Goal: Task Accomplishment & Management: Complete application form

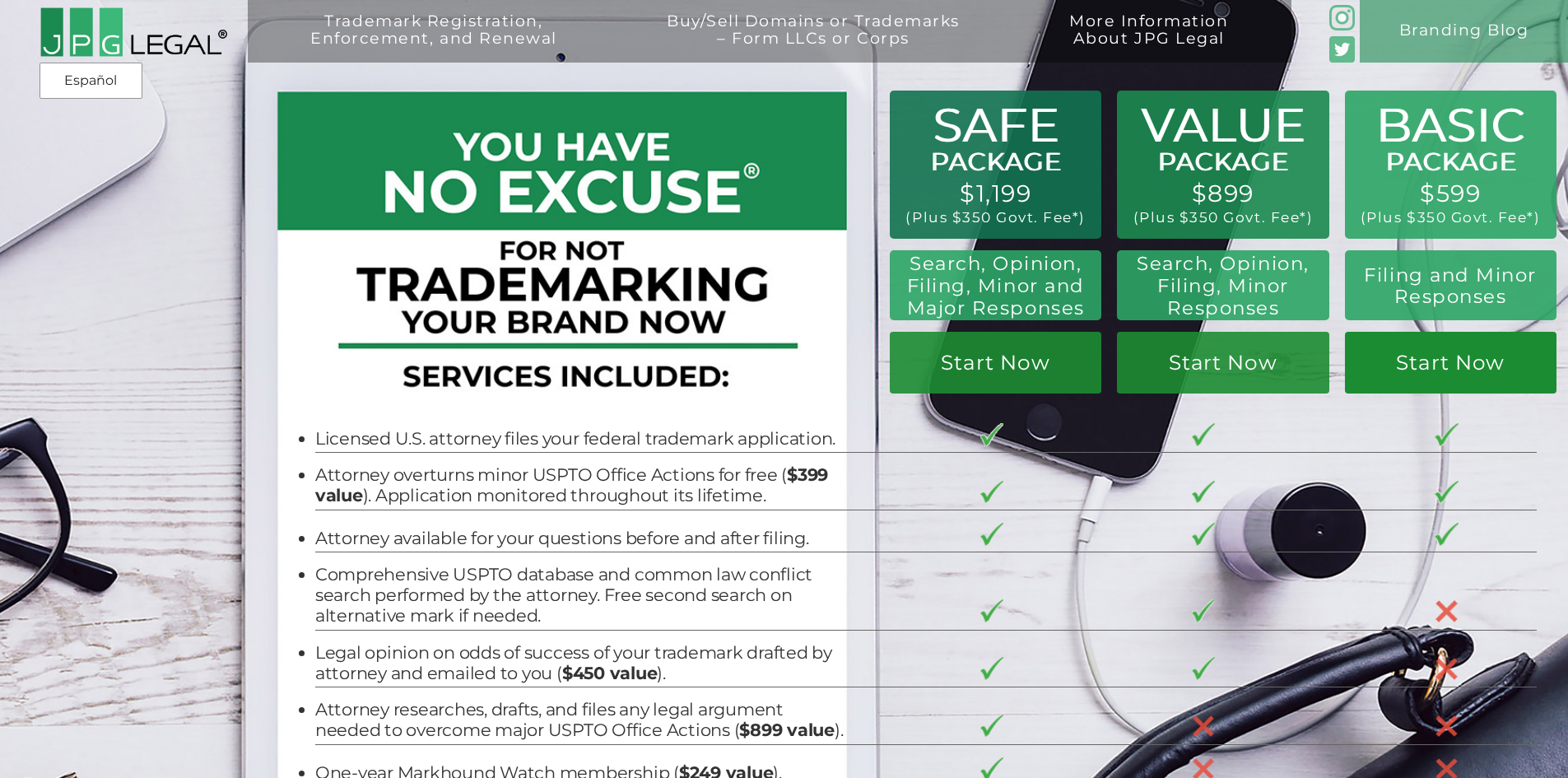
click at [1477, 383] on link "Start Now" at bounding box center [1451, 362] width 212 height 62
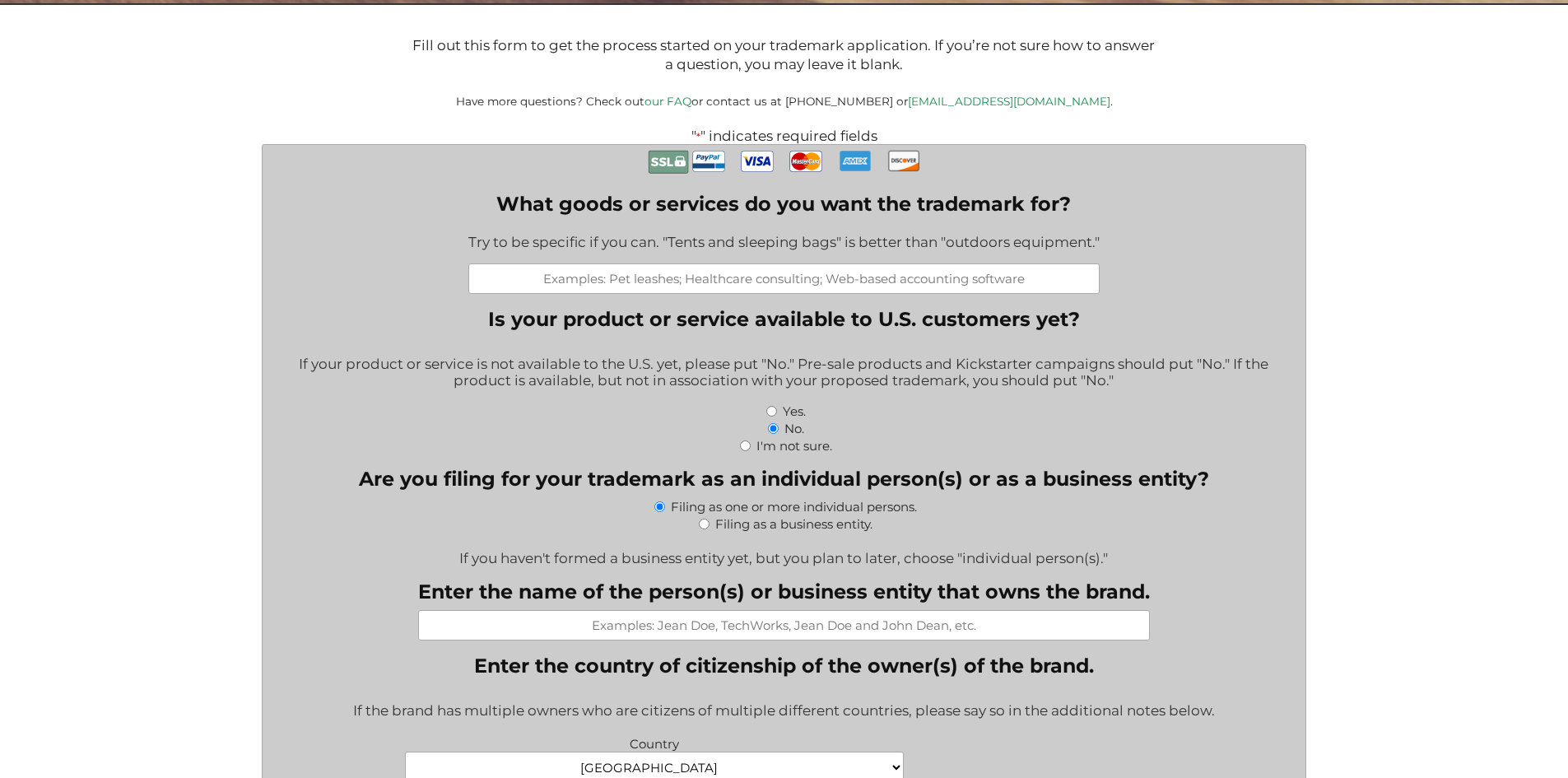
scroll to position [411, 0]
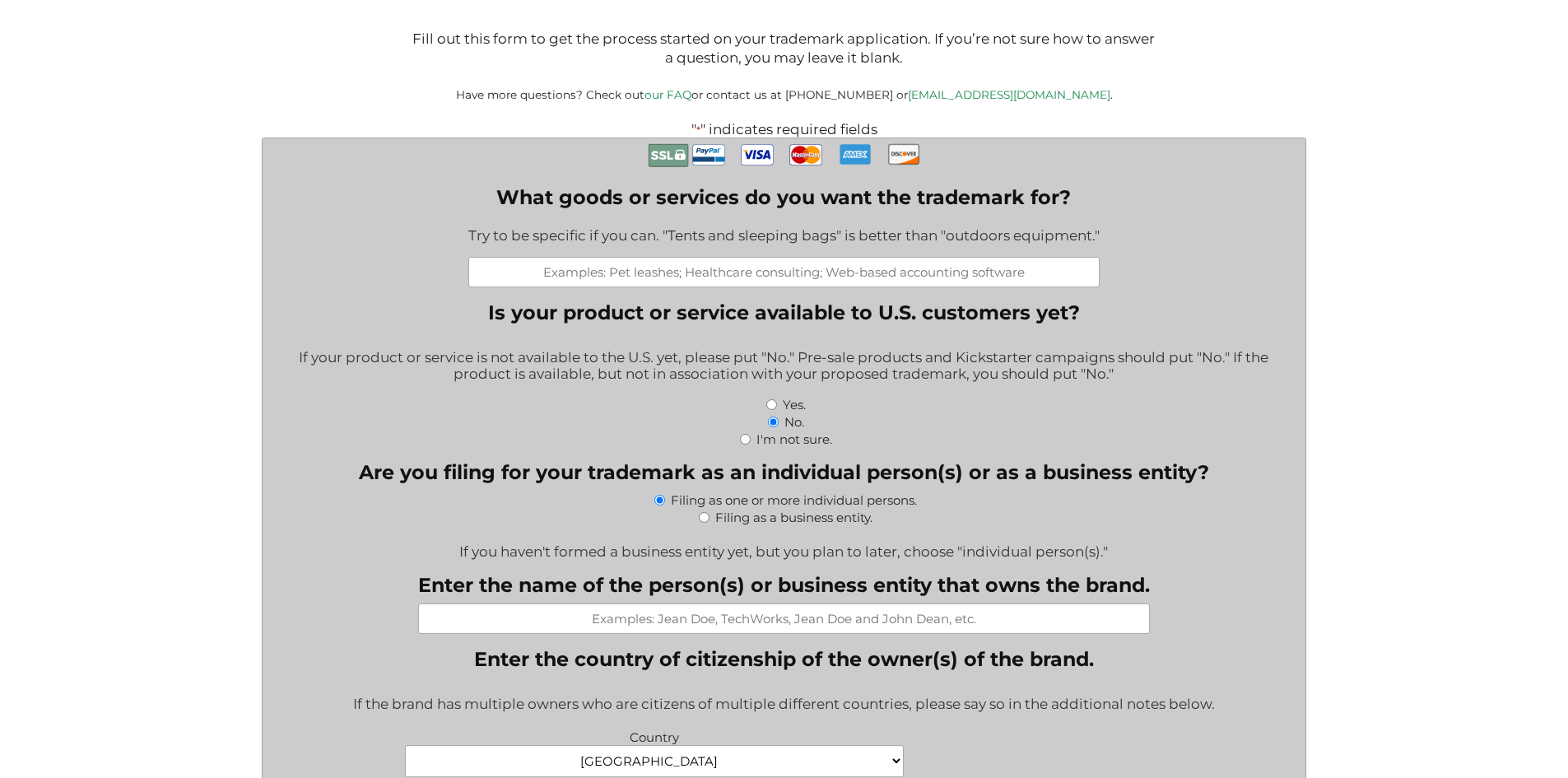
click at [657, 285] on input "What goods or services do you want the trademark for?" at bounding box center [784, 272] width 632 height 30
paste input "Hats; Shirts; Athletic apparel, namely, shirts, pants, jackets, footwear, hats …"
type input "Hats; Shirts; Athletic apparel, namely, shirts, pants, jackets, footwear, hats …"
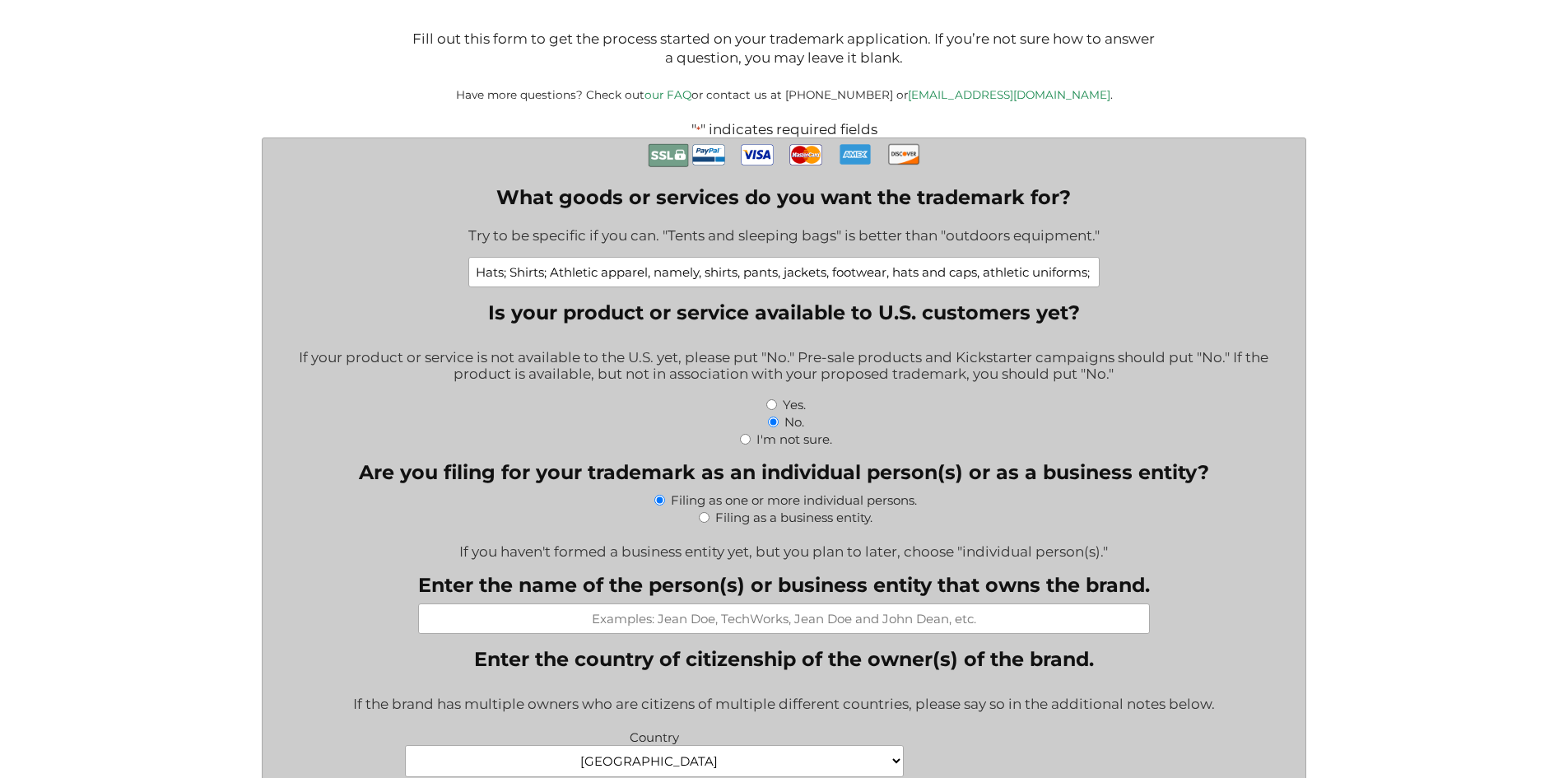
click at [1193, 339] on fieldset "Is your product or service available to U.S. customers yet? If your product or …" at bounding box center [784, 374] width 1018 height 147
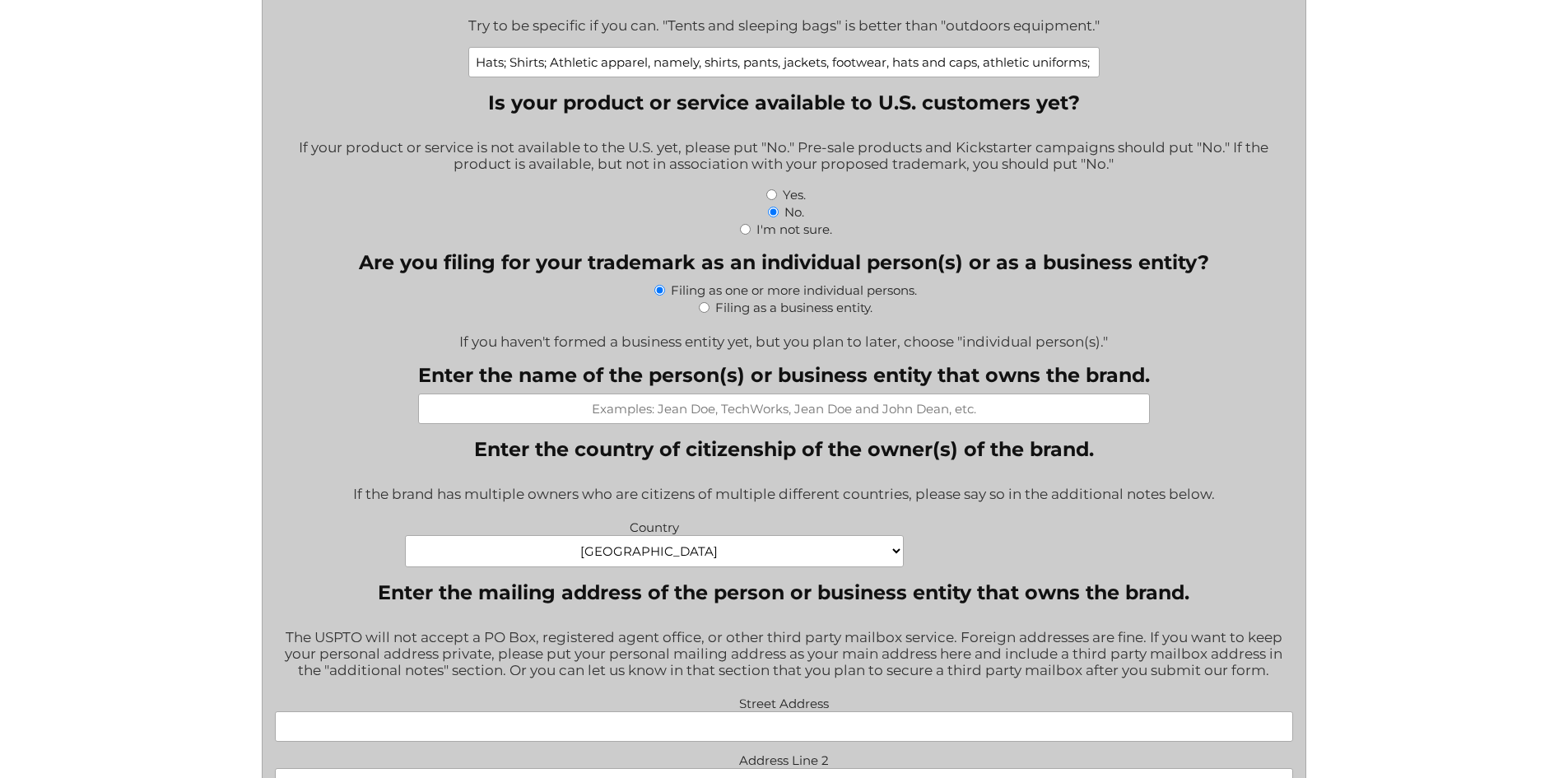
scroll to position [659, 0]
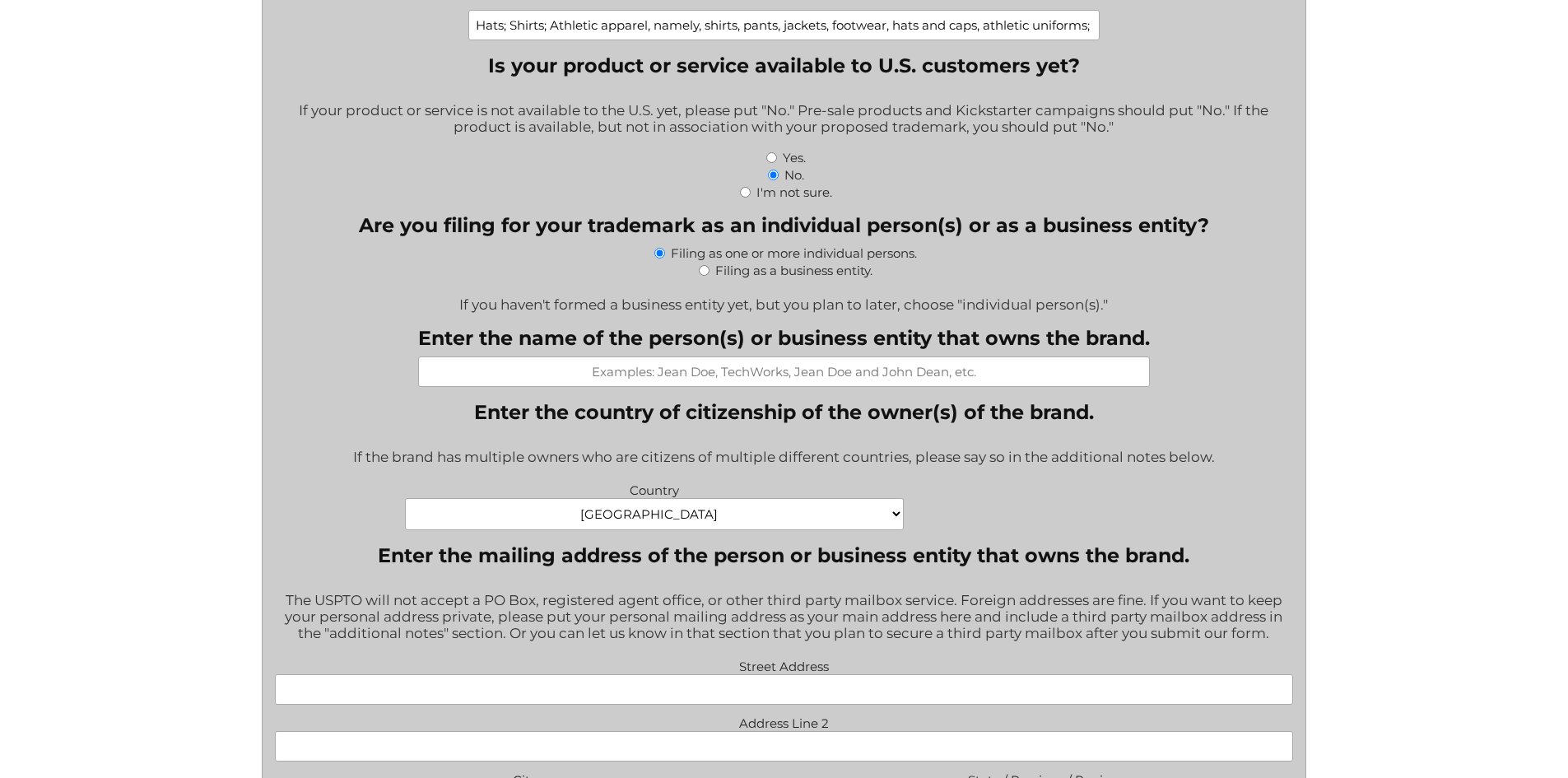
click at [706, 273] on input "Filing as a business entity." at bounding box center [704, 270] width 11 height 11
radio input "true"
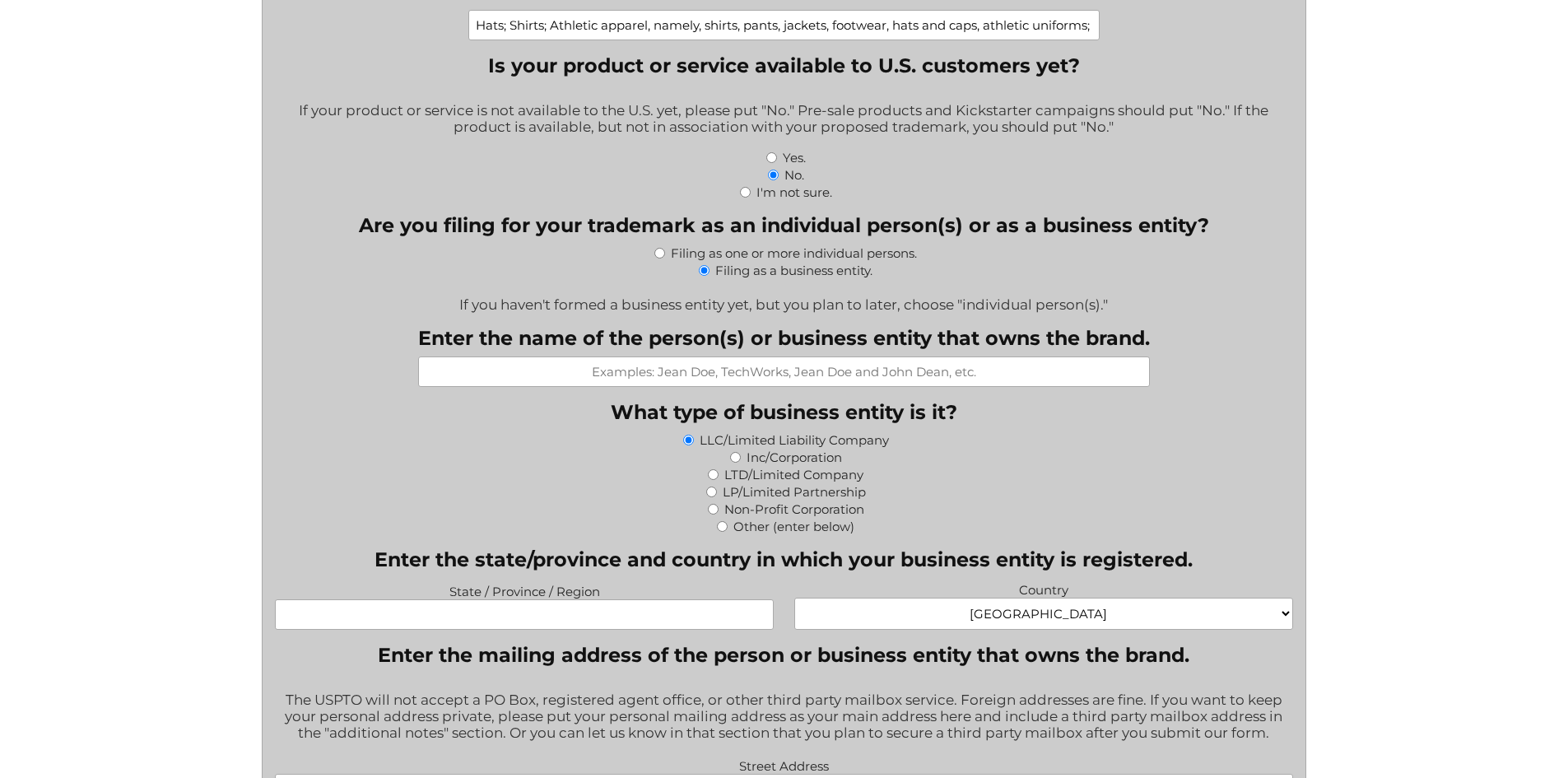
click at [770, 377] on input "Enter the name of the person(s) or business entity that owns the brand." at bounding box center [784, 372] width 732 height 30
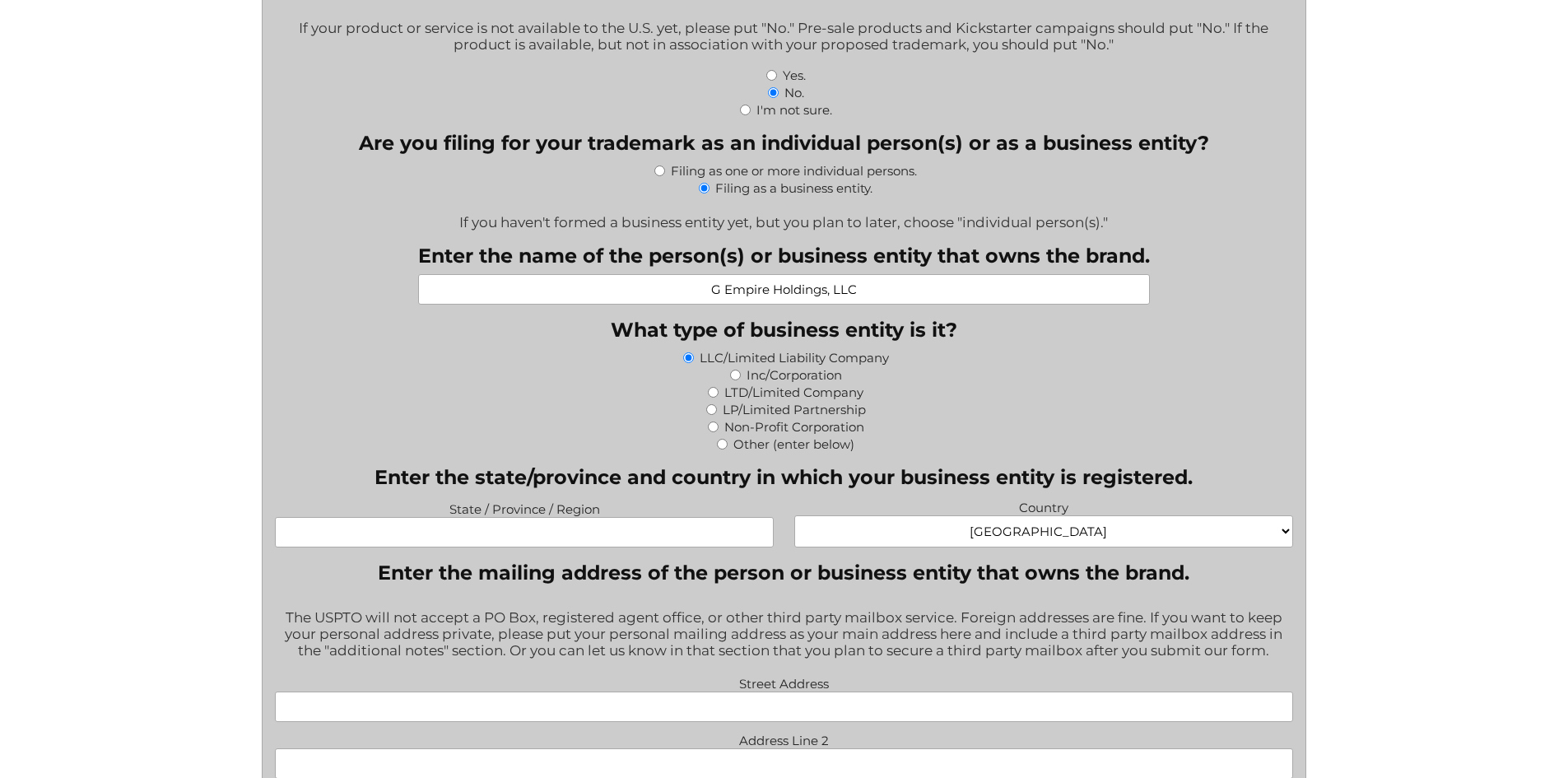
scroll to position [824, 0]
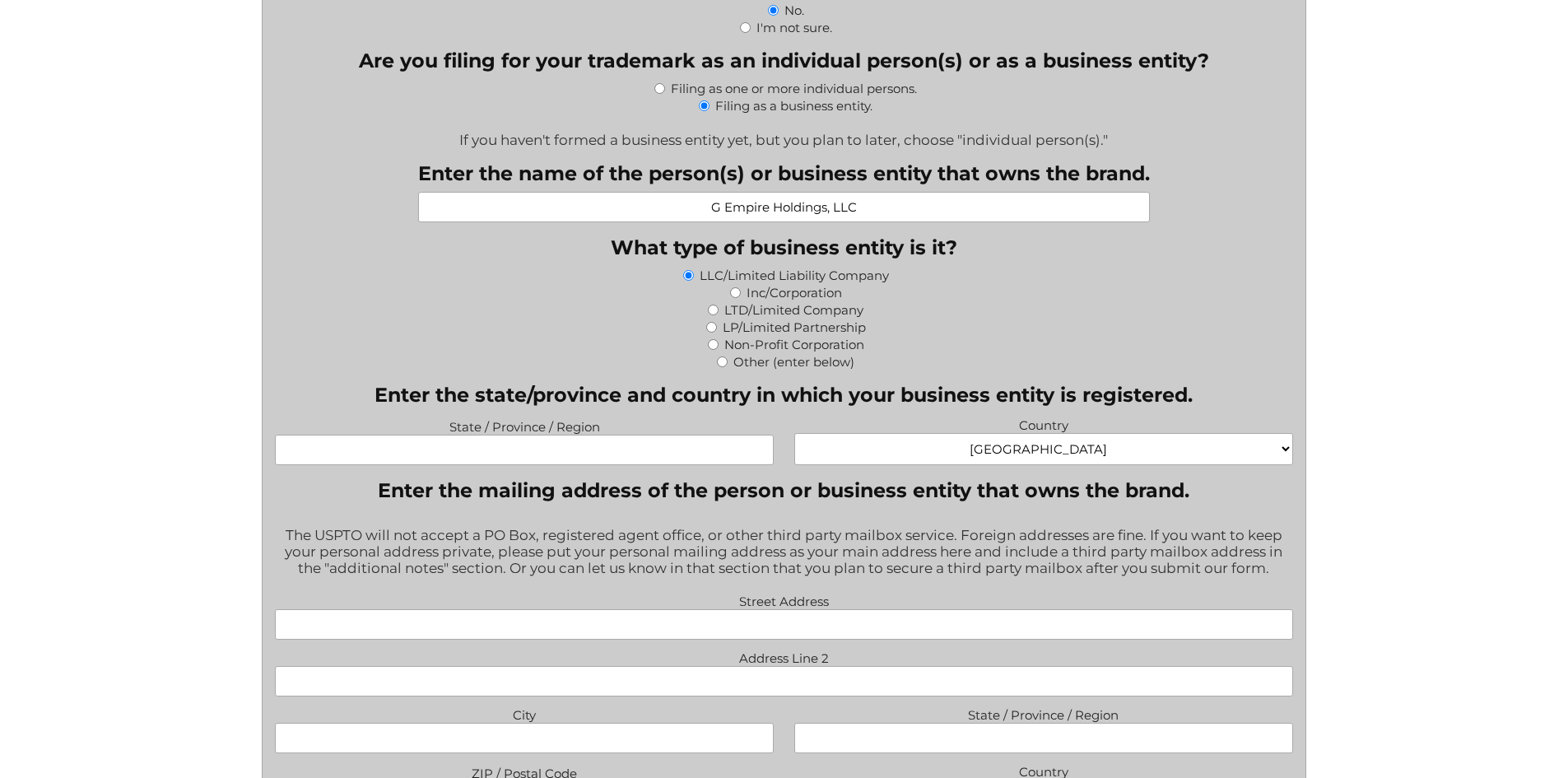
type input "G Empire Holdings, LLC"
click at [696, 454] on input "State / Province / Region" at bounding box center [524, 450] width 499 height 30
type input "F"
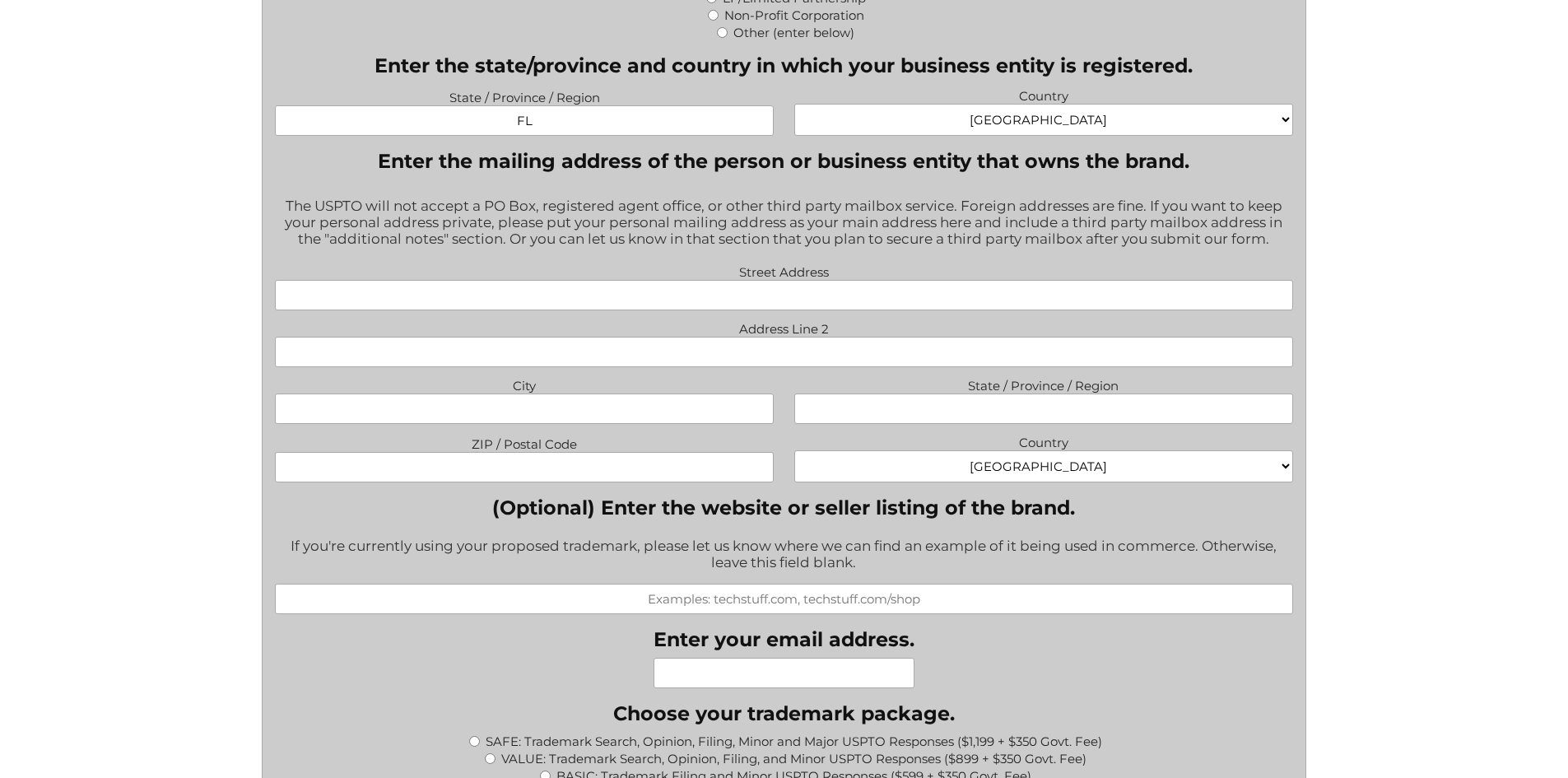
scroll to position [1070, 0]
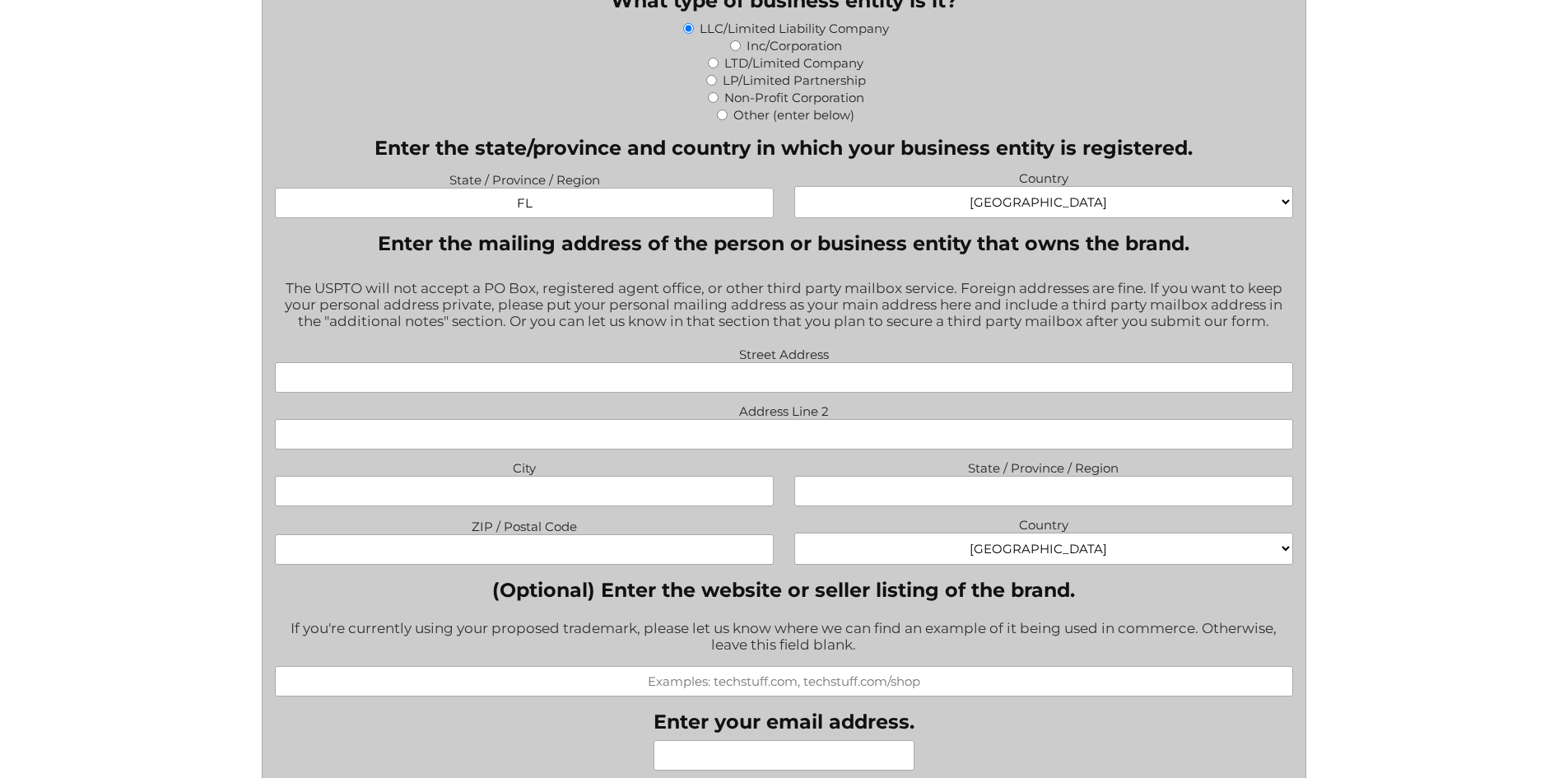
type input "FL"
click at [730, 393] on input "Street Address" at bounding box center [784, 378] width 1018 height 30
paste input "7901 4TH STREET N"
type input "7901 4TH STREET N"
click at [745, 437] on input "Address Line 2" at bounding box center [784, 434] width 1018 height 30
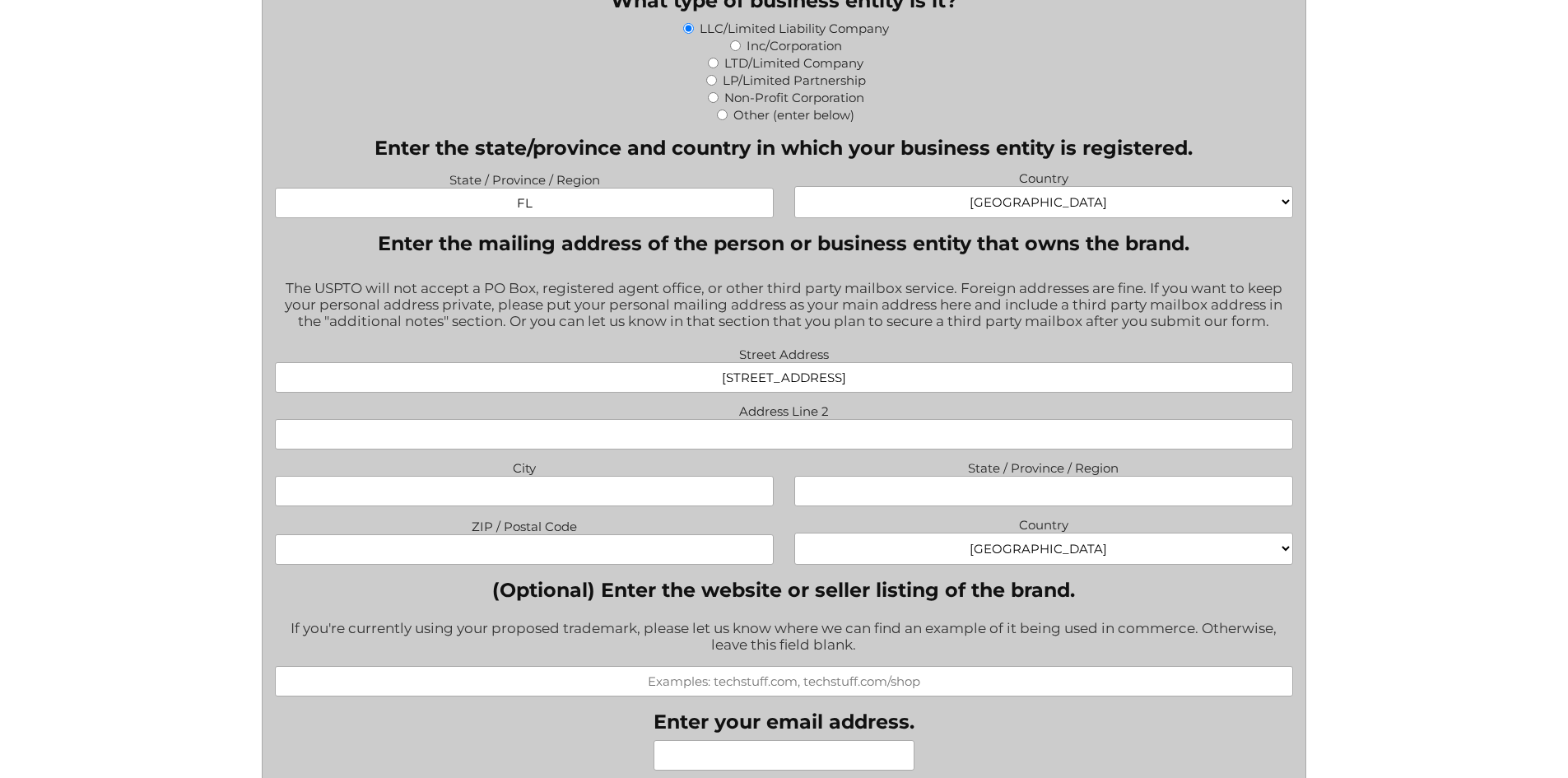
paste input "SUITE 300"
type input "SUITE 300"
click at [658, 491] on input "City" at bounding box center [524, 491] width 499 height 30
paste input "ST. PETERSBURG, FL 33702"
type input "ST. PETERSBURG, FL 33702"
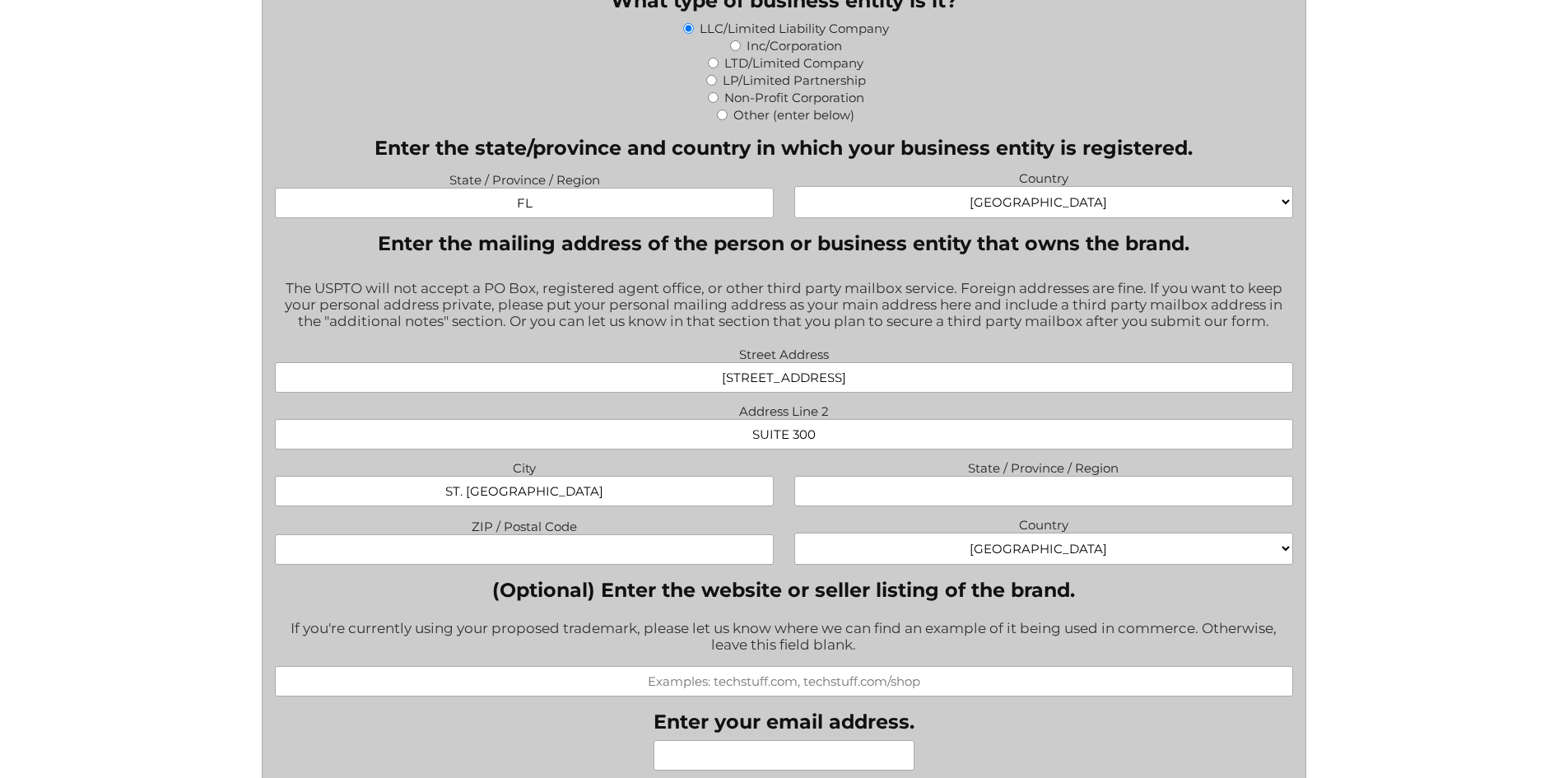
click at [998, 496] on input "State / Province / Region" at bounding box center [1044, 491] width 499 height 30
paste input "ST. PETERSBURG, FL 33702"
type input "ST. PETERSBURG, FL 33702"
click at [632, 565] on input "ZIP / Postal Code" at bounding box center [524, 550] width 499 height 30
paste input "ST. PETERSBURG, FL 33702"
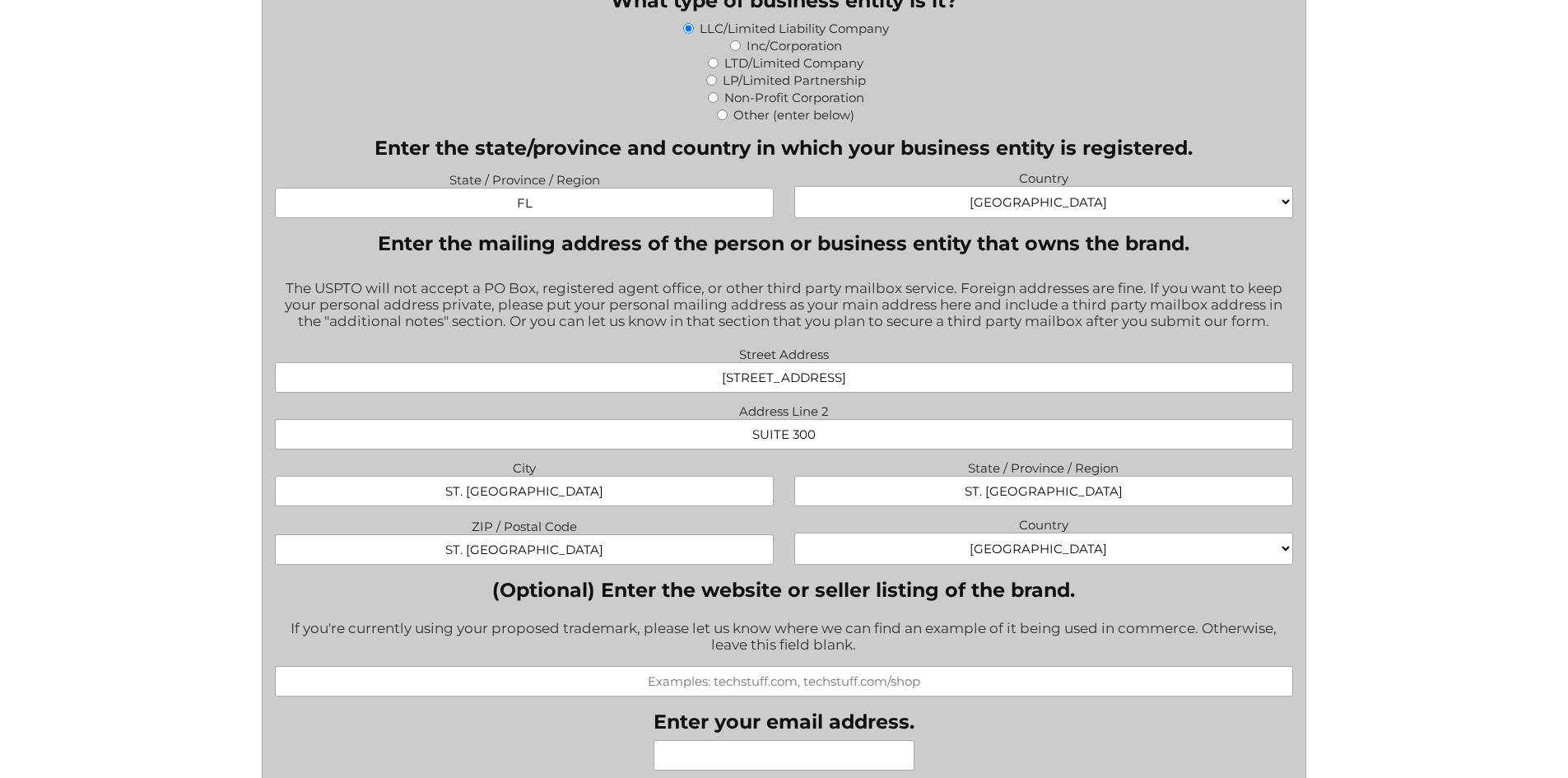
type input "ST. PETERSBURG, FL 33702"
drag, startPoint x: 547, startPoint y: 499, endPoint x: 755, endPoint y: 484, distance: 208.5
click at [755, 484] on input "ST. PETERSBURG, FL 33702" at bounding box center [524, 491] width 499 height 30
type input "ST. PETERSBURG"
drag, startPoint x: 953, startPoint y: 499, endPoint x: 1196, endPoint y: 493, distance: 243.1
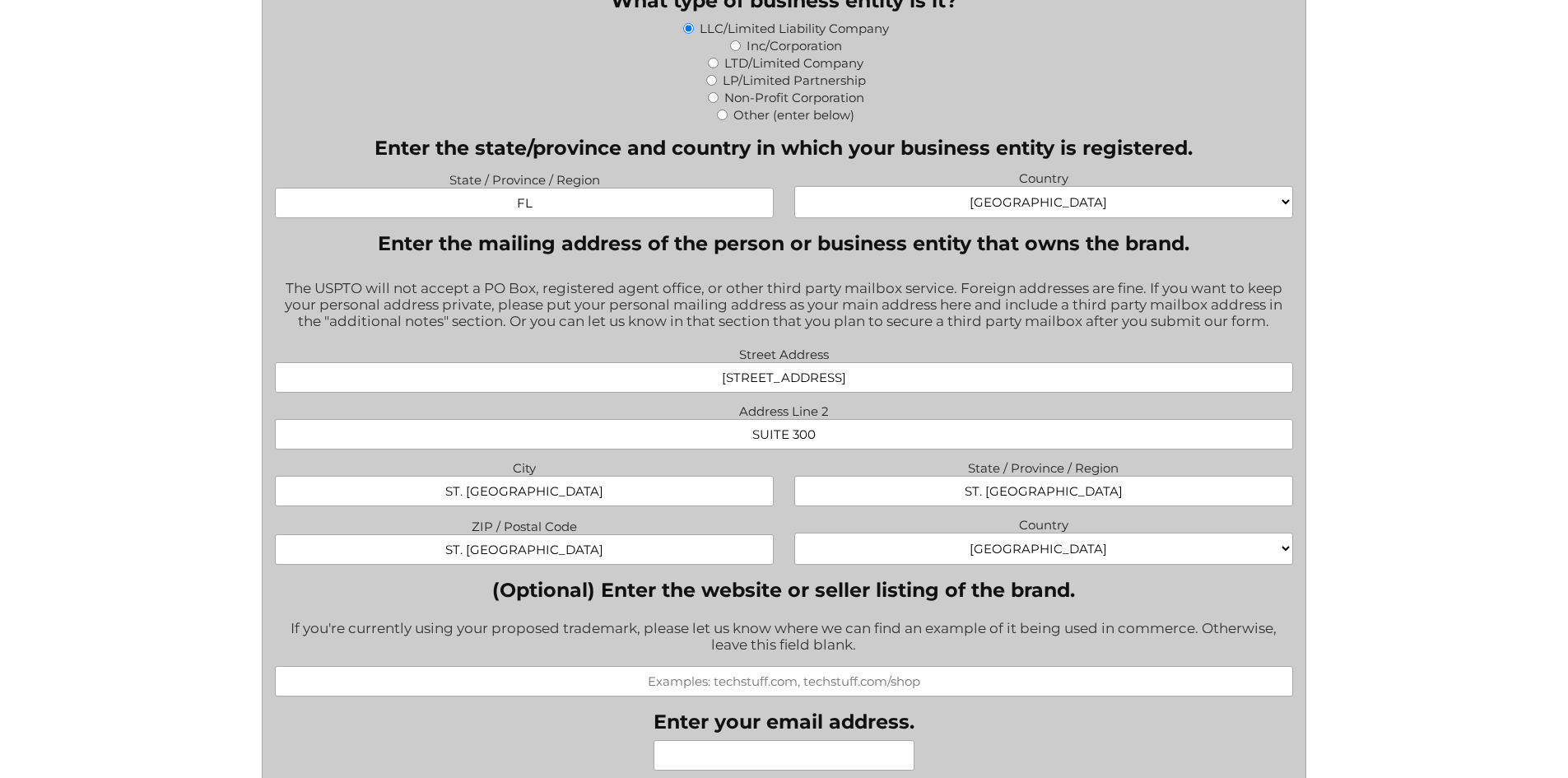
click at [1196, 493] on input "ST. PETERSBURG, FL 33702" at bounding box center [1044, 491] width 499 height 30
type input "FL"
drag, startPoint x: 573, startPoint y: 553, endPoint x: 312, endPoint y: 559, distance: 261.1
click at [312, 559] on input "ST. PETERSBURG, FL 33702" at bounding box center [524, 550] width 499 height 30
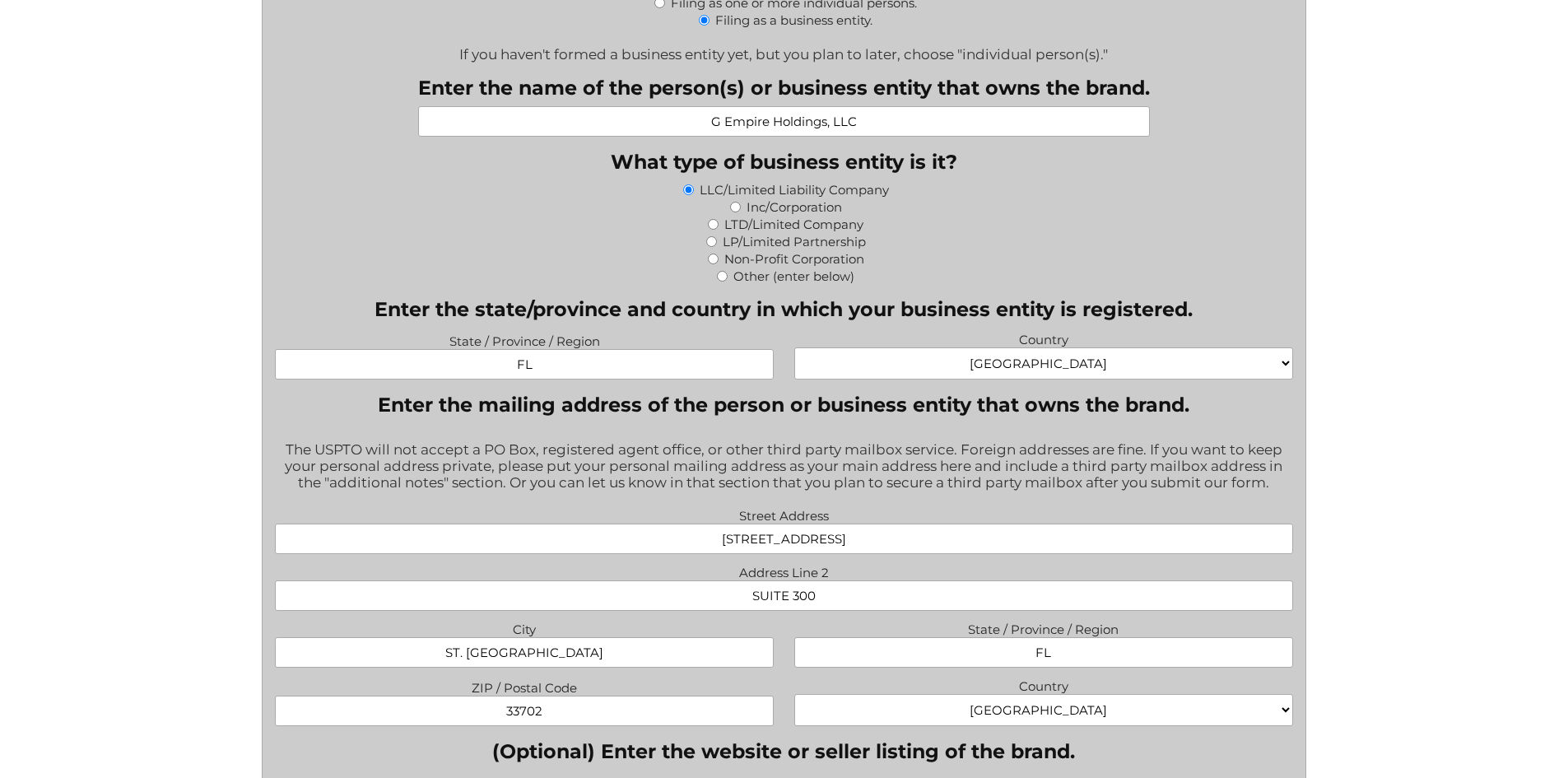
scroll to position [906, 0]
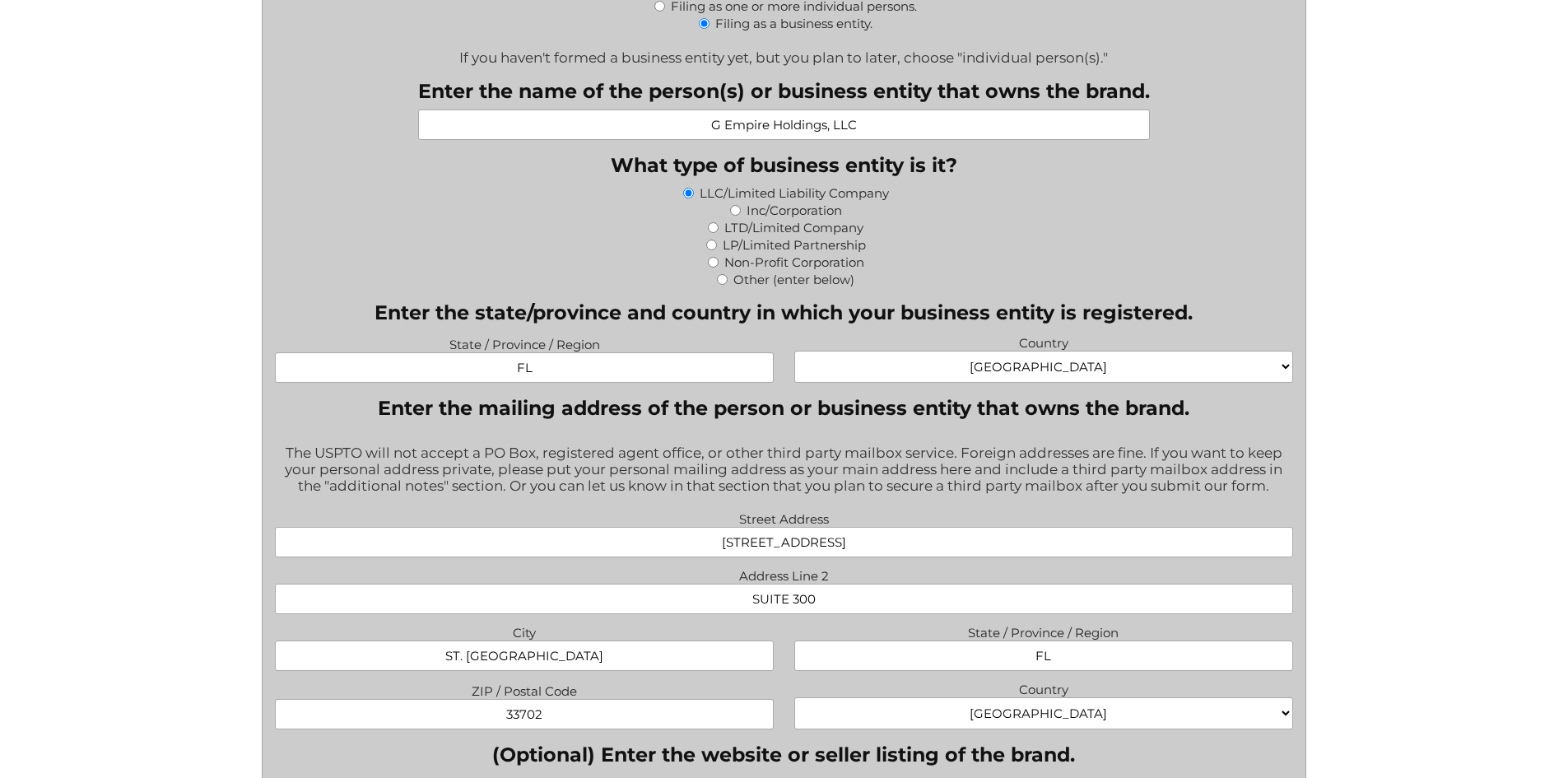
type input "33702"
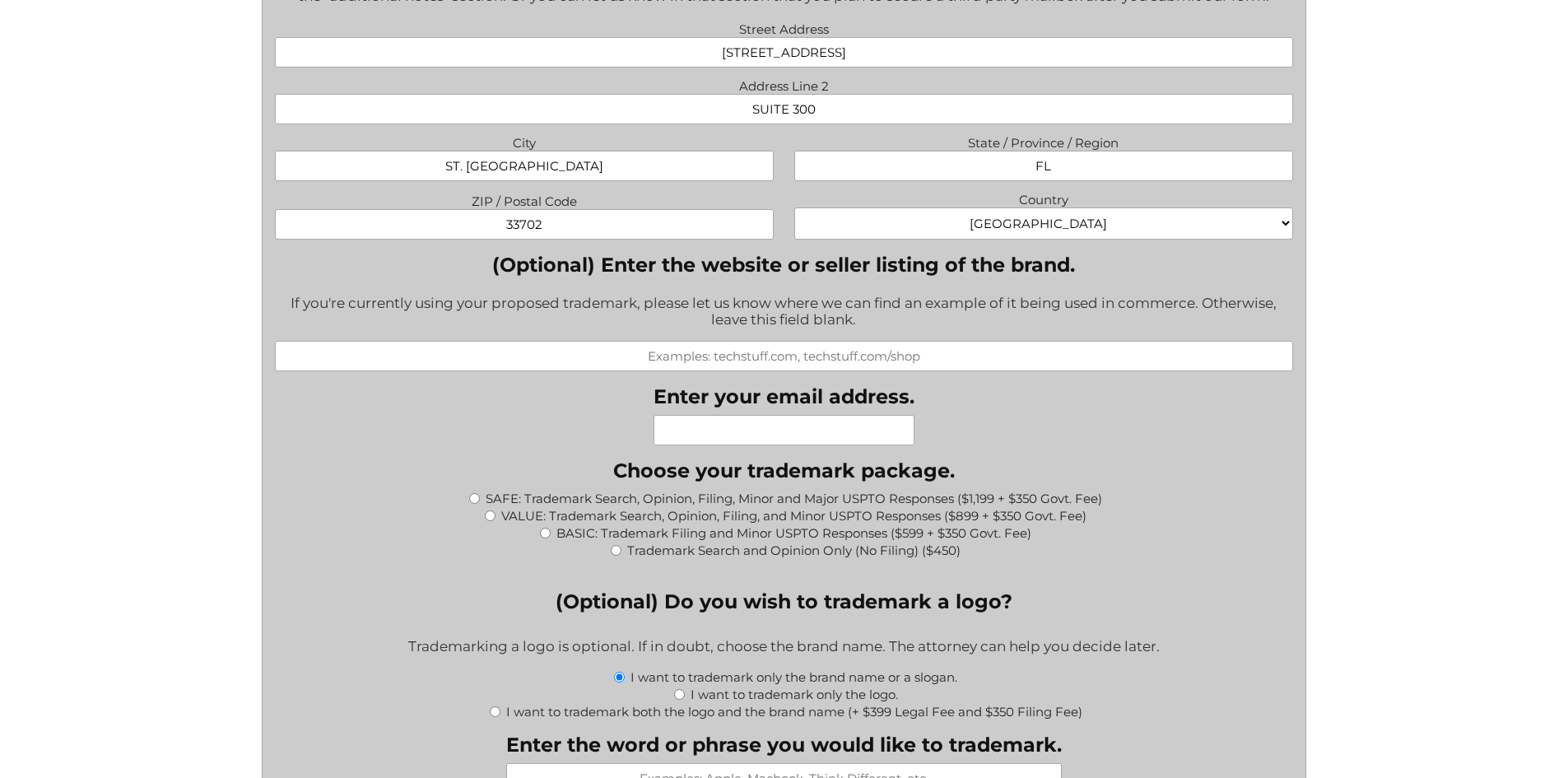
scroll to position [1400, 0]
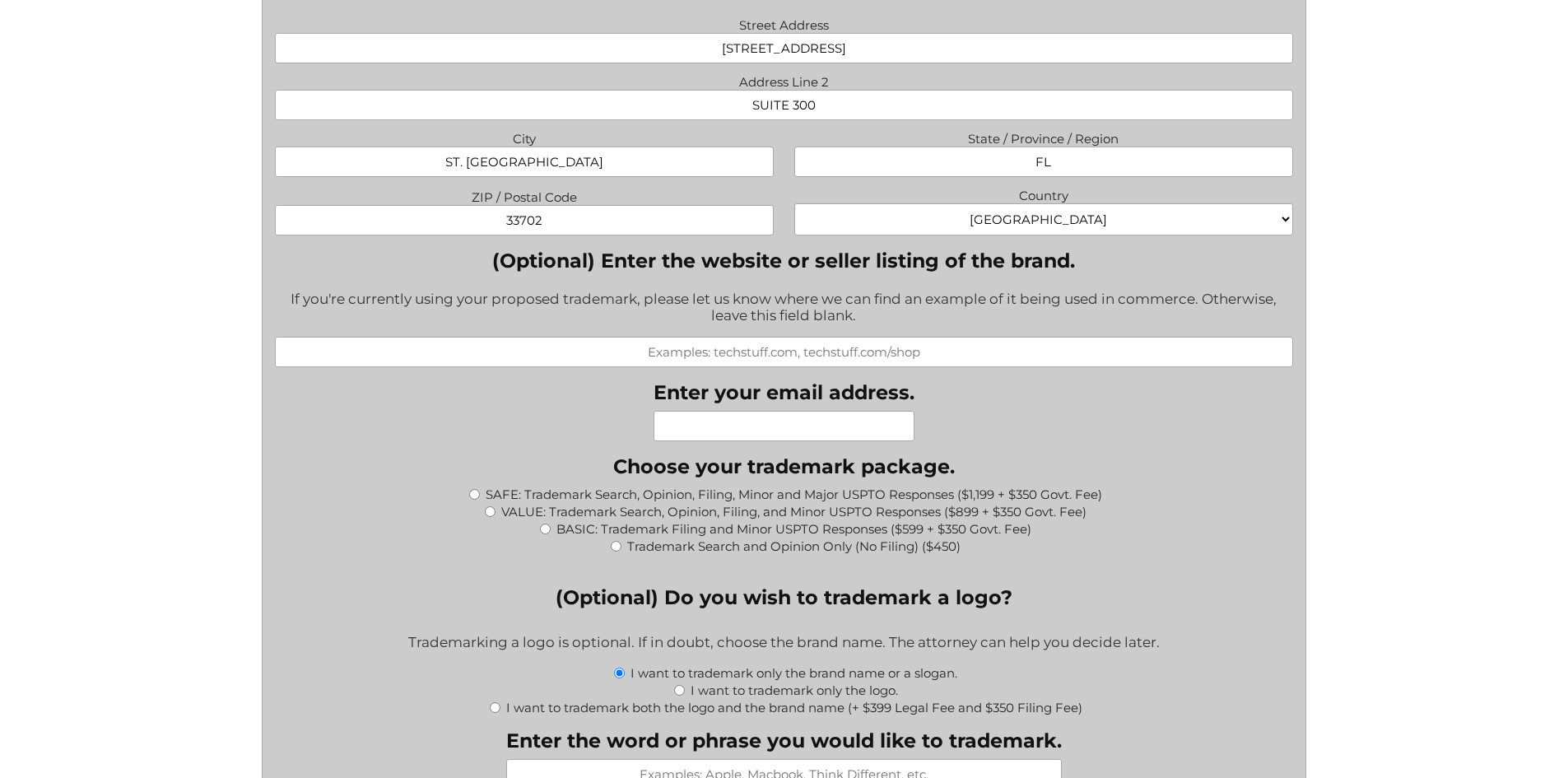
click at [762, 356] on input "(Optional) Enter the website or seller listing of the brand." at bounding box center [784, 352] width 1018 height 30
paste input "https://saltytropical.com/"
drag, startPoint x: 751, startPoint y: 360, endPoint x: 550, endPoint y: 361, distance: 201.0
click at [550, 361] on input "https://saltytropical.com/" at bounding box center [784, 352] width 1018 height 30
click at [854, 361] on input "saltytropical.com/" at bounding box center [784, 352] width 1018 height 30
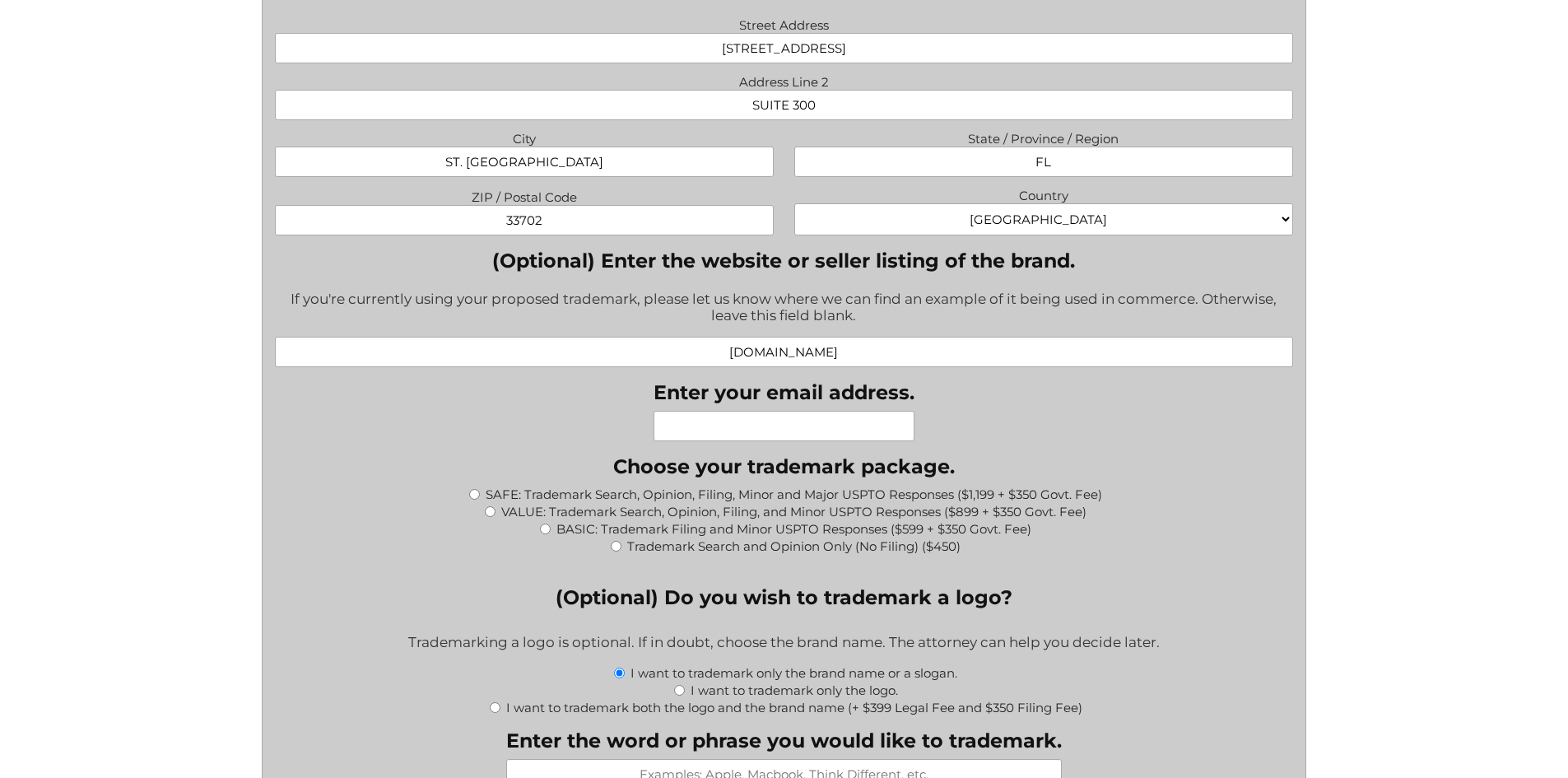
type input "saltytropical.com"
click at [838, 435] on input "Enter your email address." at bounding box center [784, 426] width 261 height 30
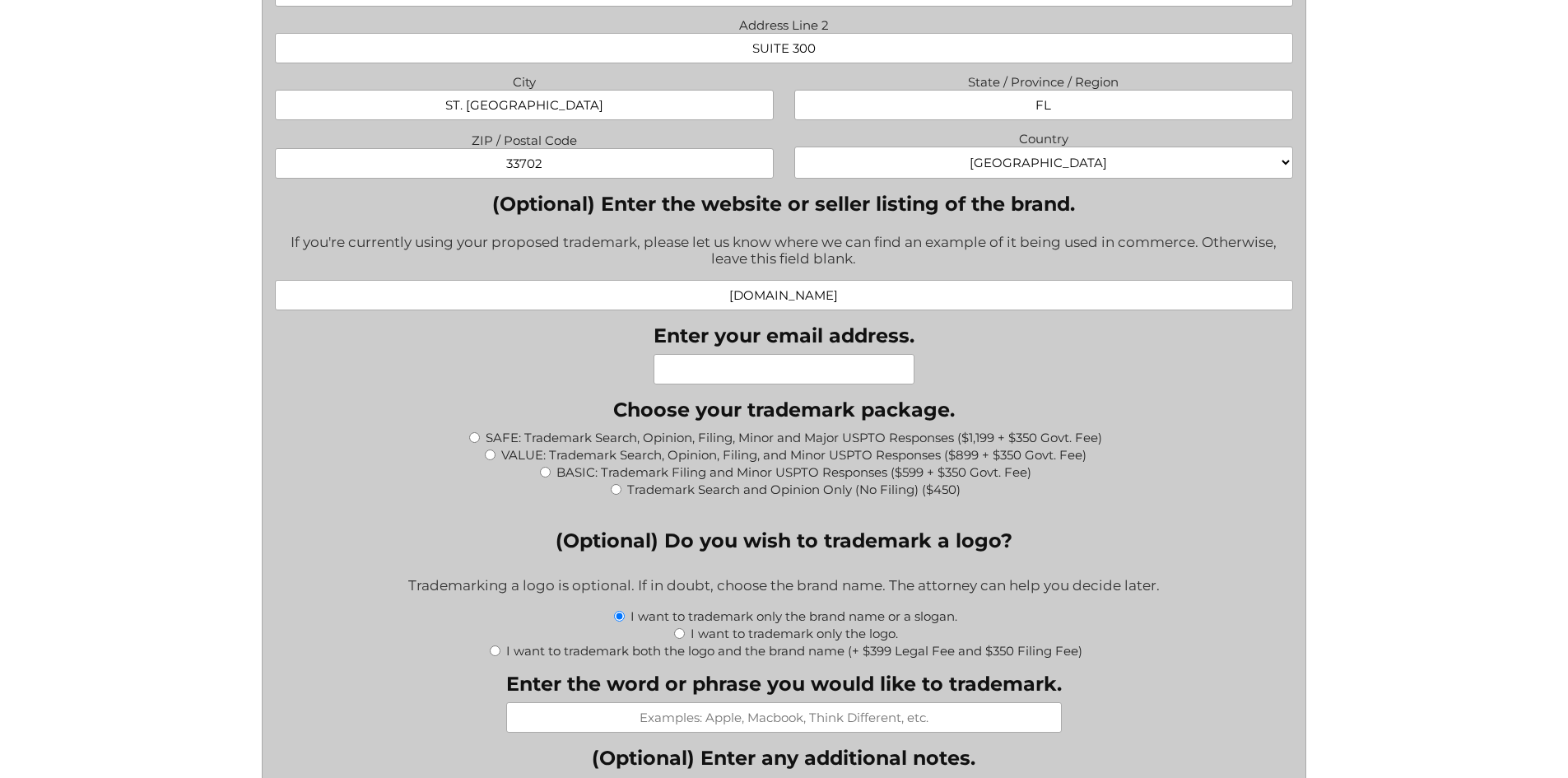
scroll to position [1483, 0]
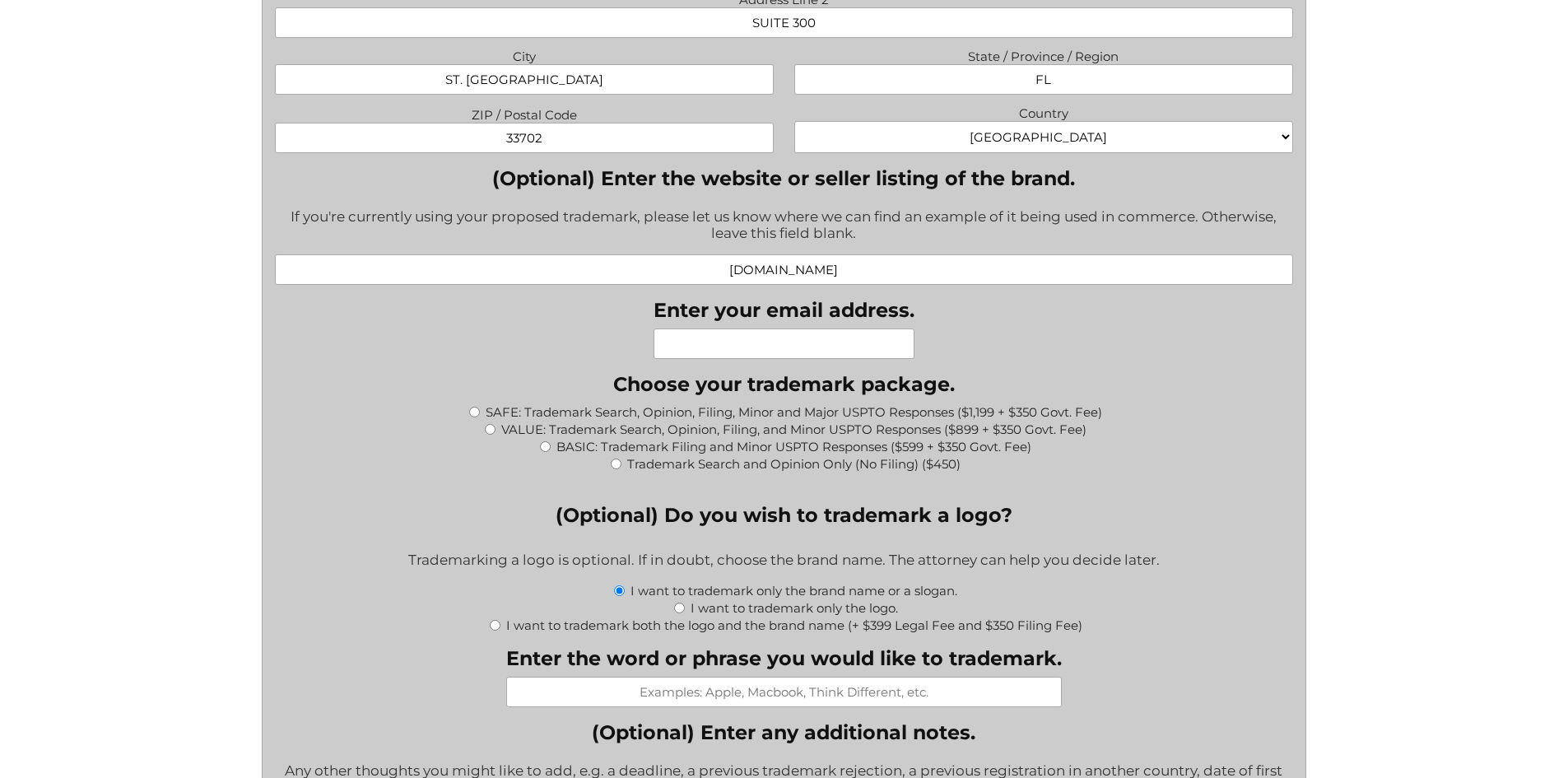
paste input "adriangamezpa7@gmail.com"
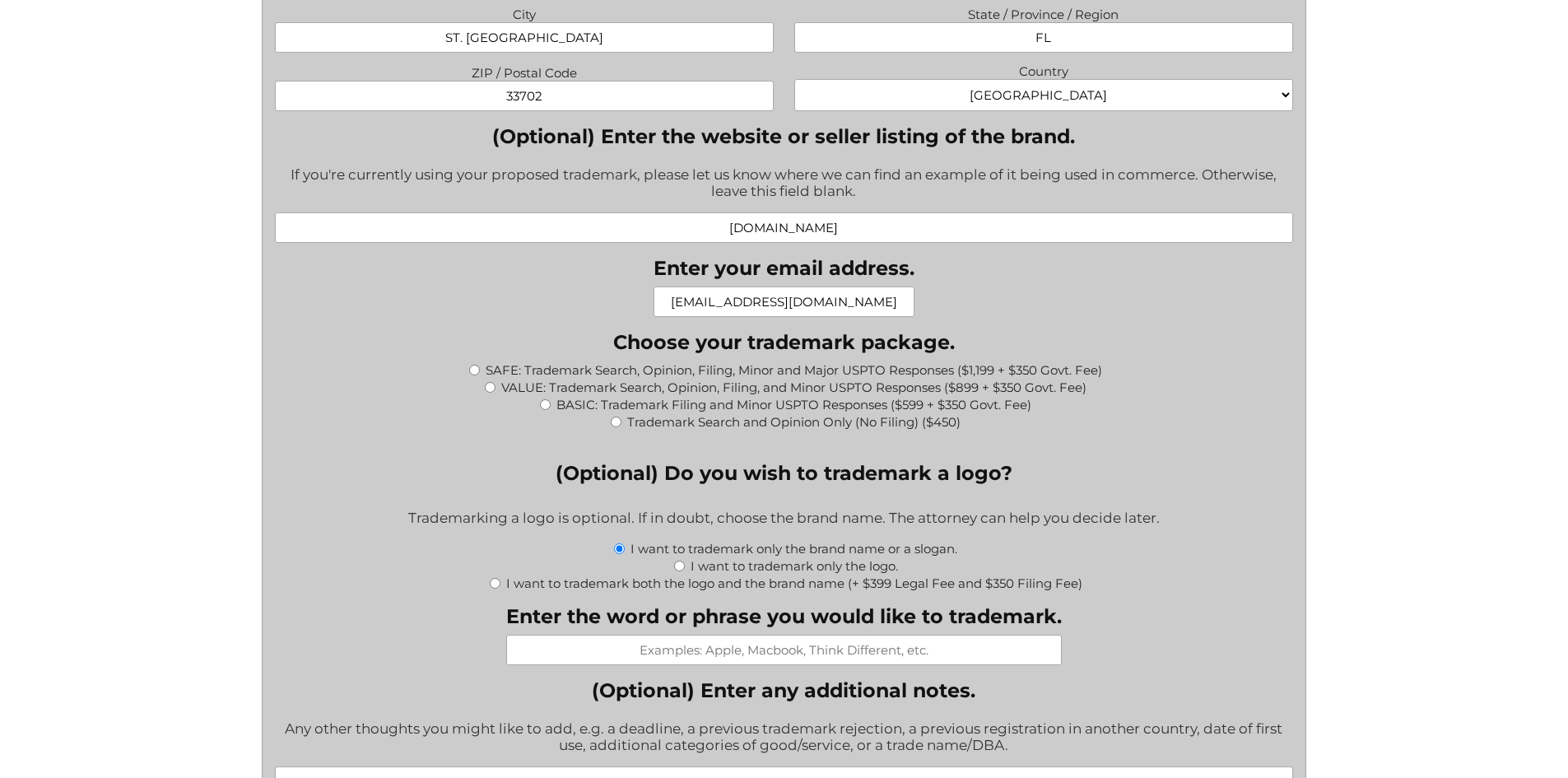
scroll to position [1564, 0]
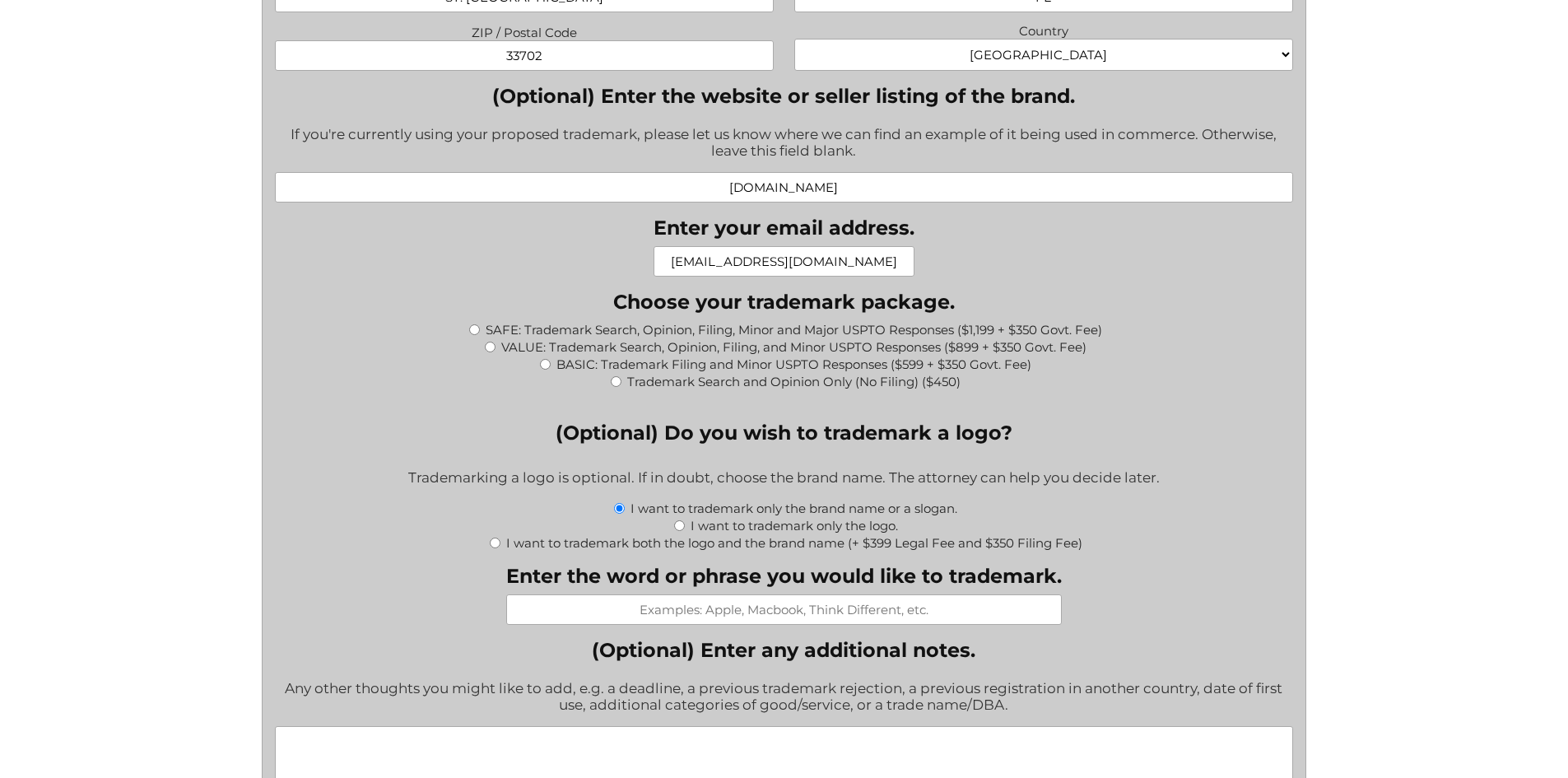
type input "adriangamezpa7@gmail.com"
click at [547, 367] on input "BASIC: Trademark Filing and Minor USPTO Responses ($599 + $350 Govt. Fee)" at bounding box center [545, 364] width 11 height 11
radio input "true"
type input "$949.00"
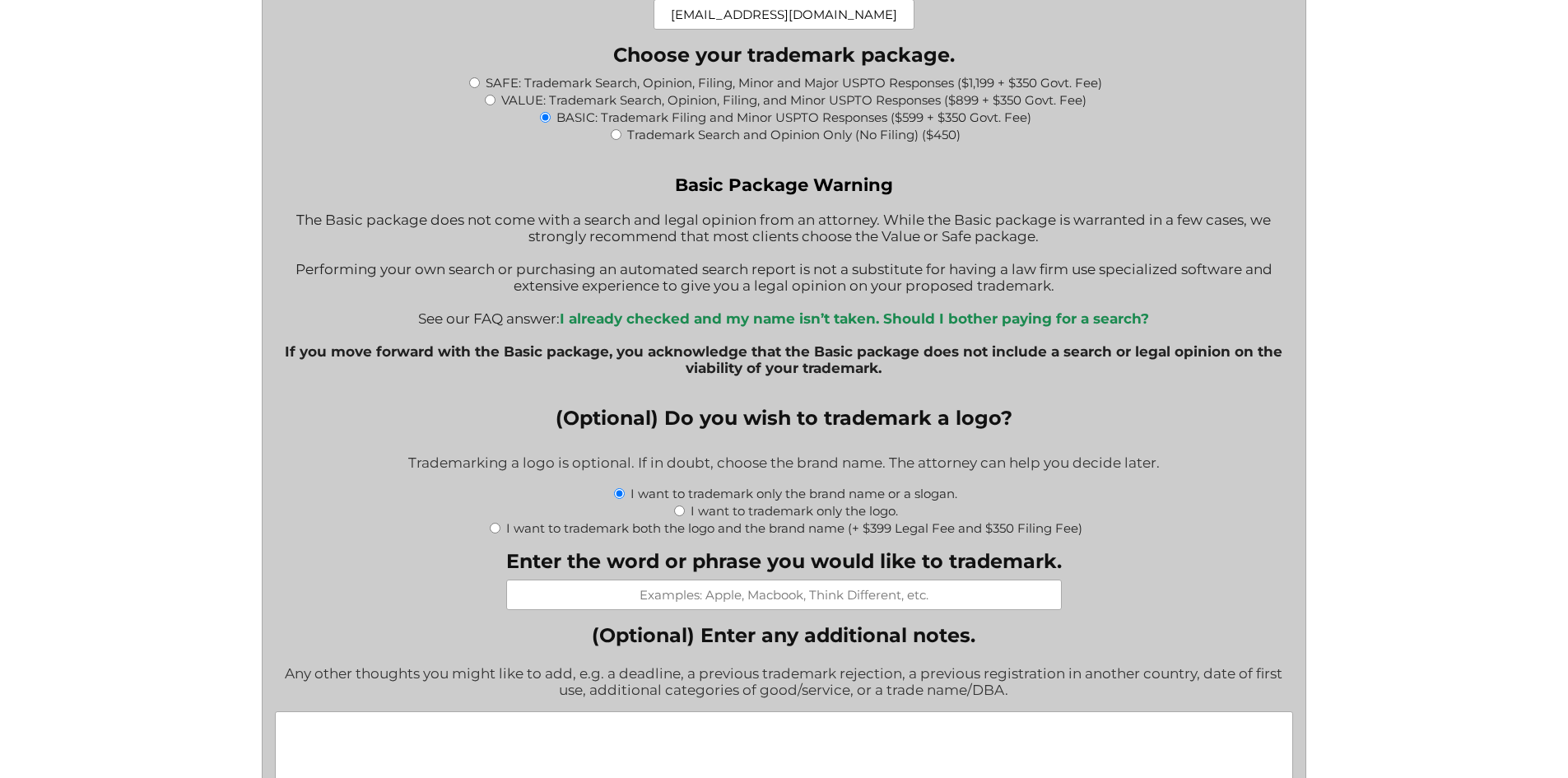
scroll to position [1894, 0]
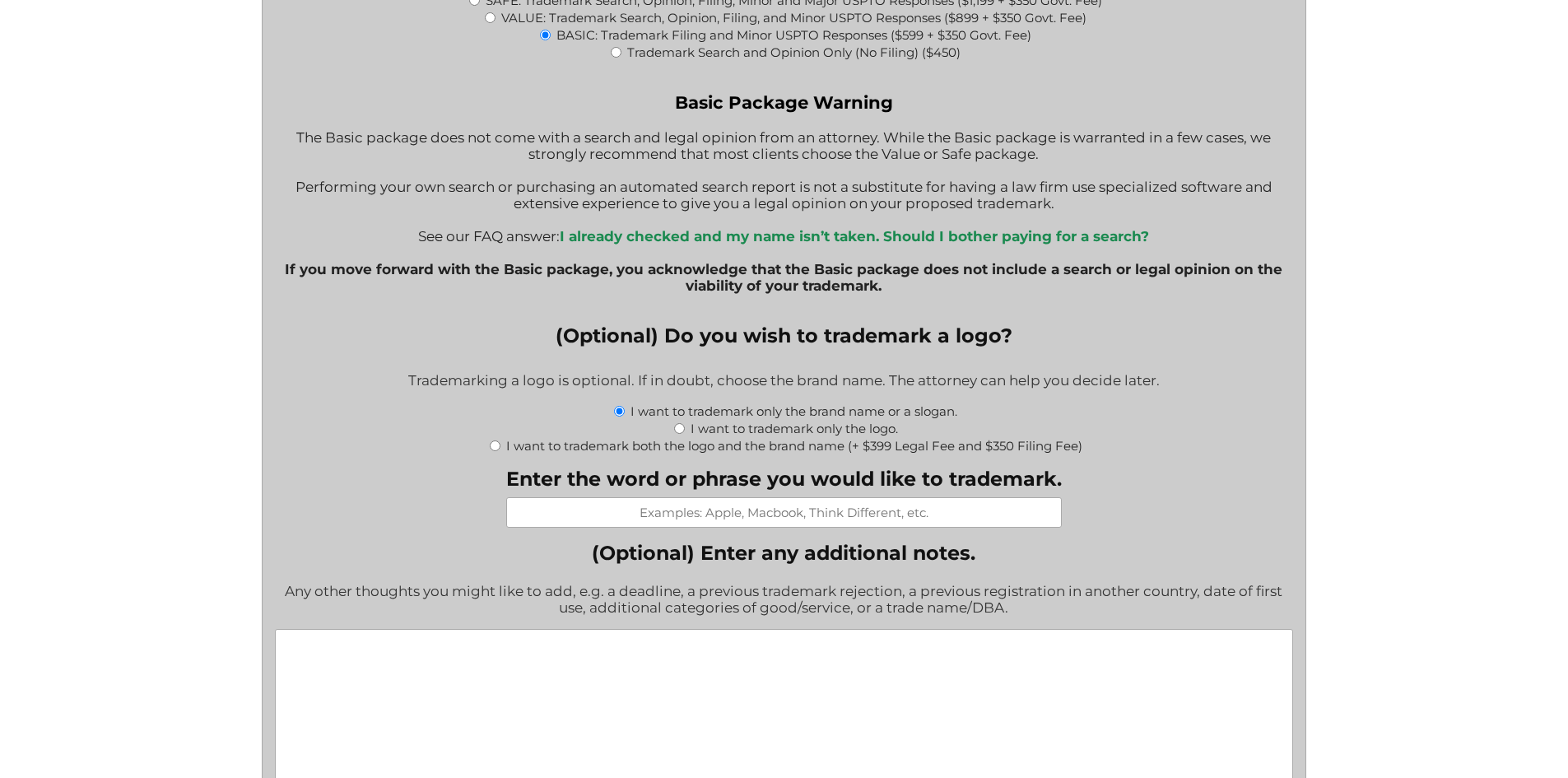
click at [677, 433] on input "I want to trademark only the logo." at bounding box center [679, 428] width 11 height 11
radio input "true"
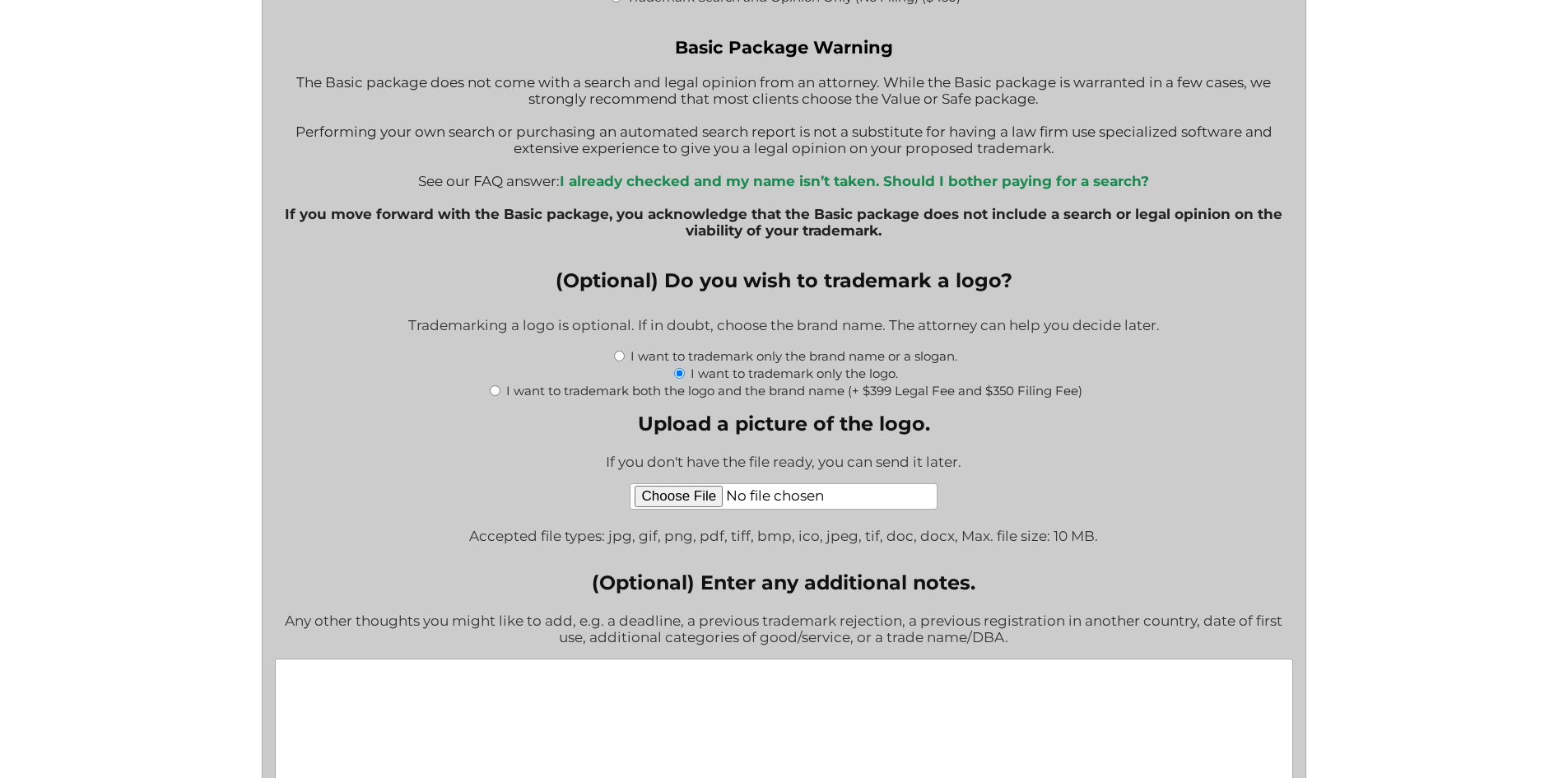
scroll to position [1977, 0]
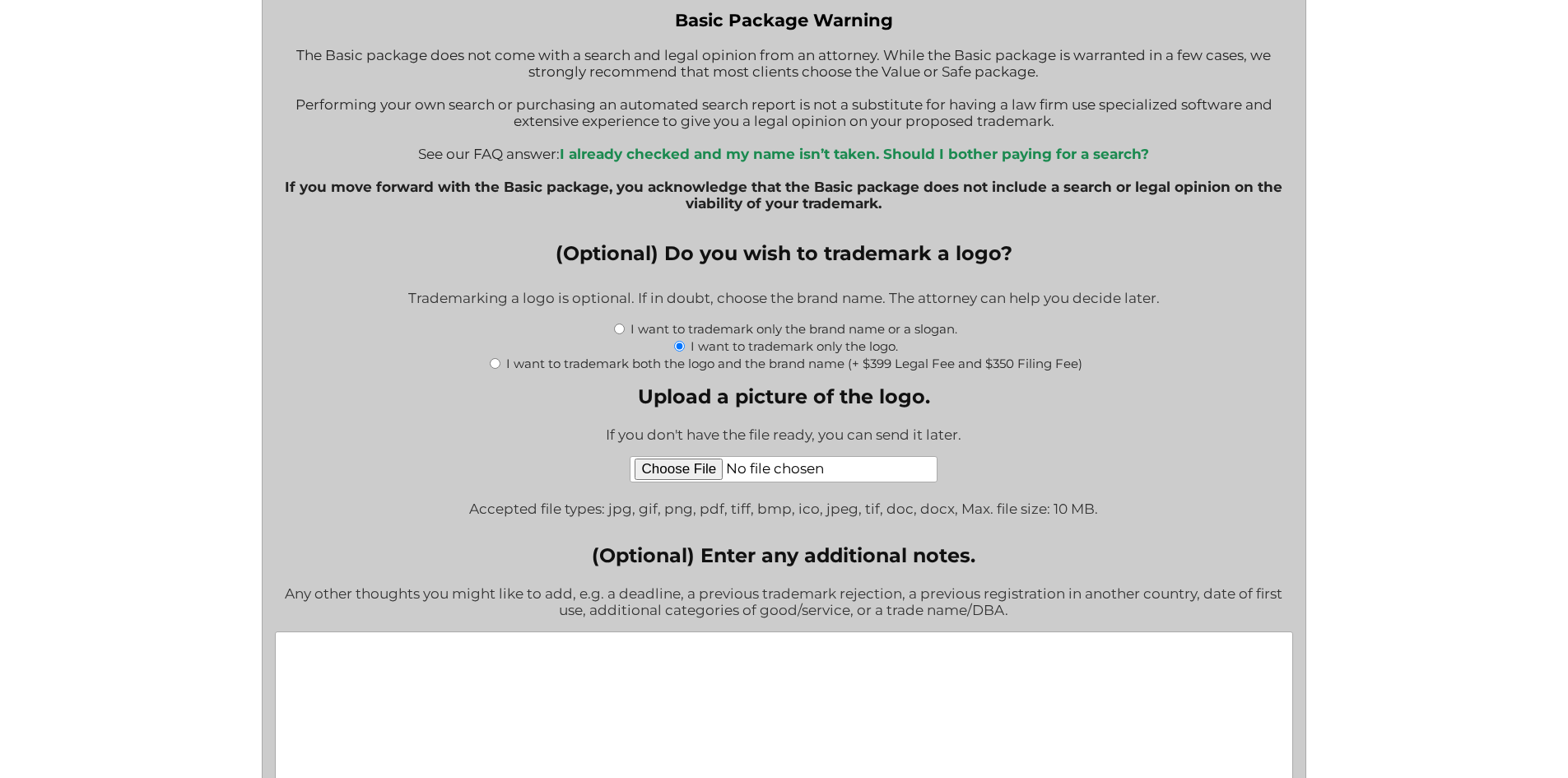
click at [698, 471] on input "Upload a picture of the logo." at bounding box center [784, 469] width 308 height 26
type input "C:\fakepath\fishing_hook_palm_tree.png"
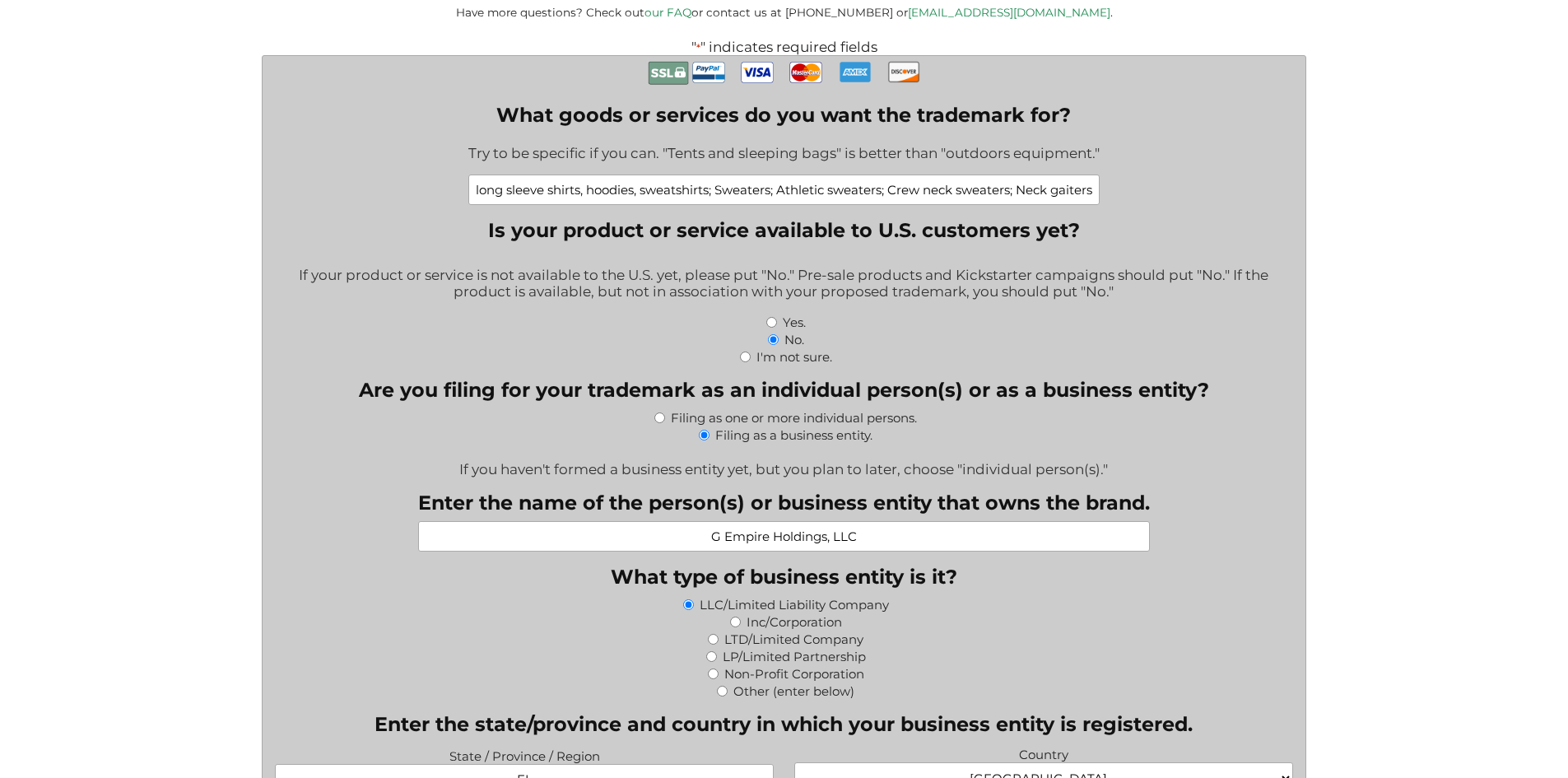
scroll to position [0, 1593]
drag, startPoint x: 649, startPoint y: 195, endPoint x: 1246, endPoint y: 195, distance: 597.0
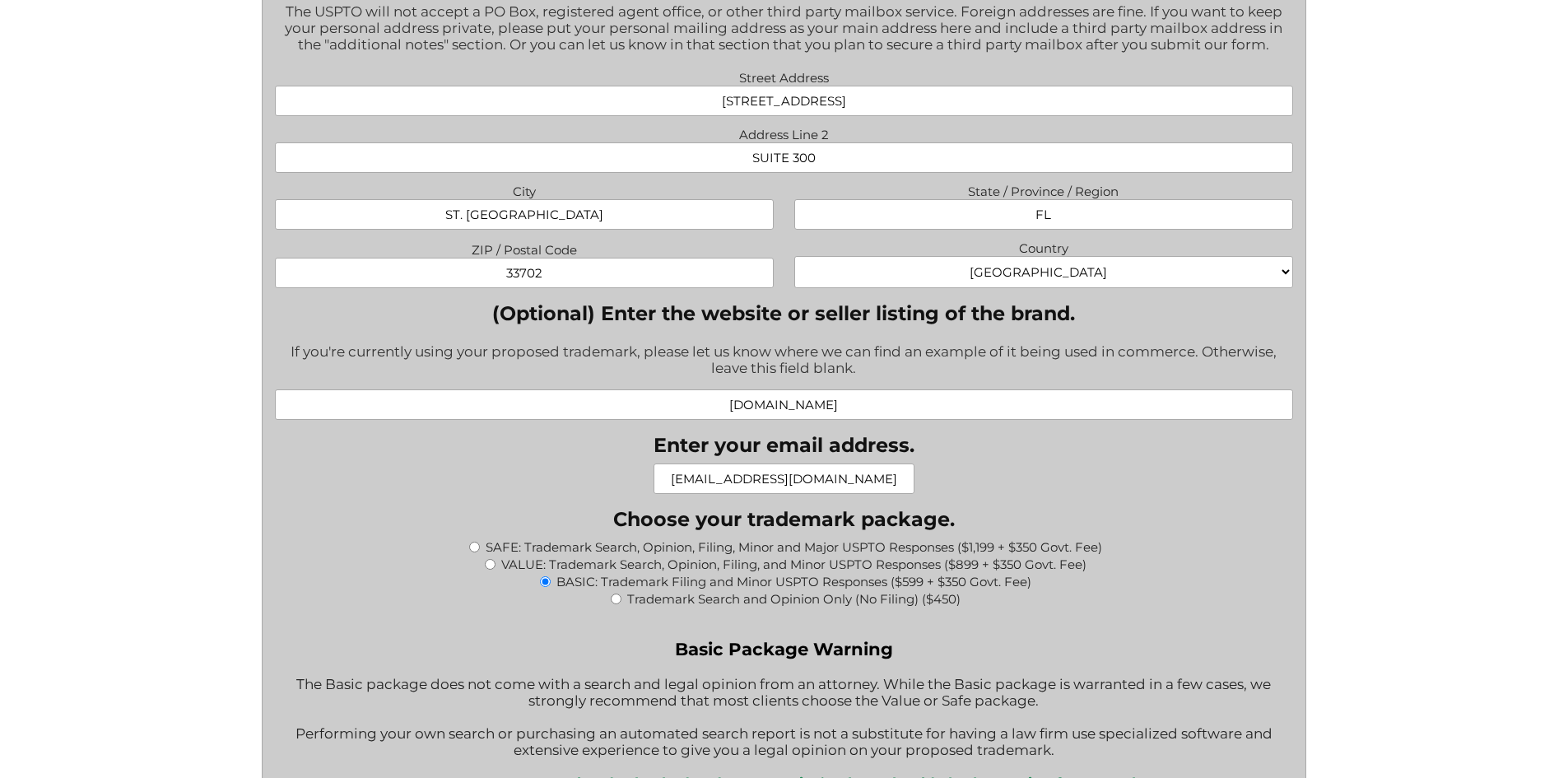
scroll to position [1400, 0]
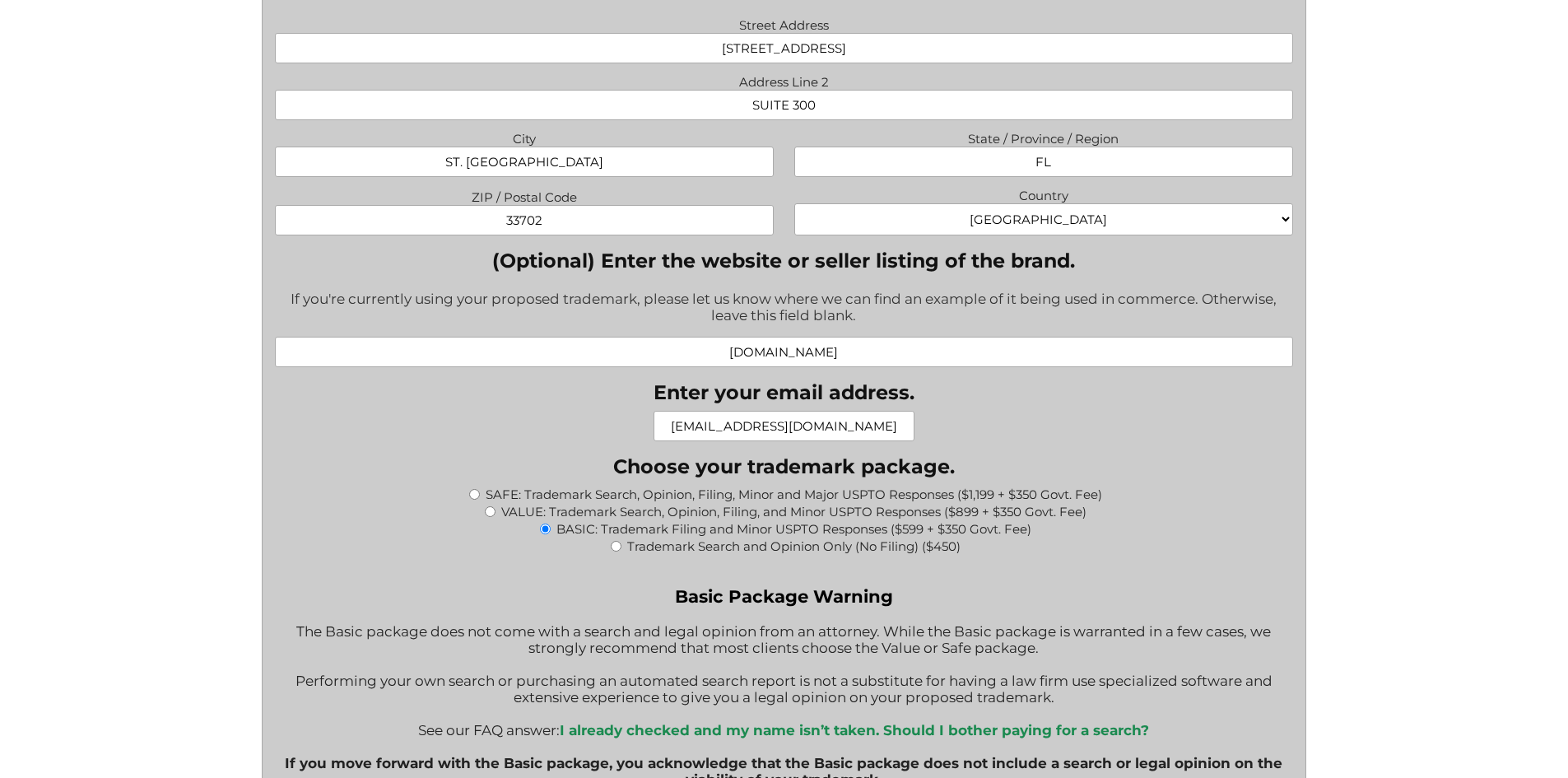
drag, startPoint x: 702, startPoint y: 355, endPoint x: 954, endPoint y: 356, distance: 252.0
click at [957, 356] on input "saltytropical.com" at bounding box center [784, 352] width 1018 height 30
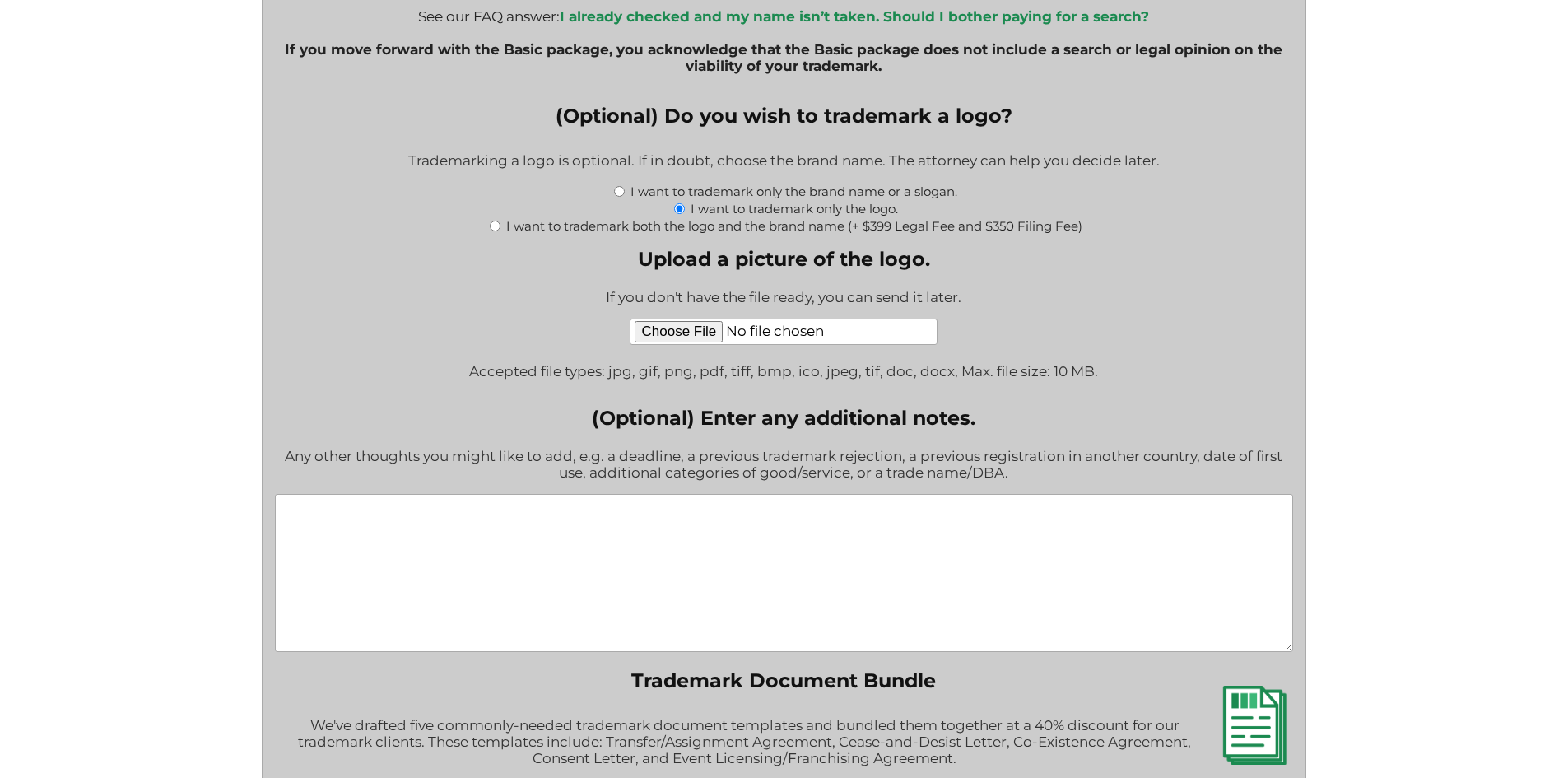
scroll to position [2141, 0]
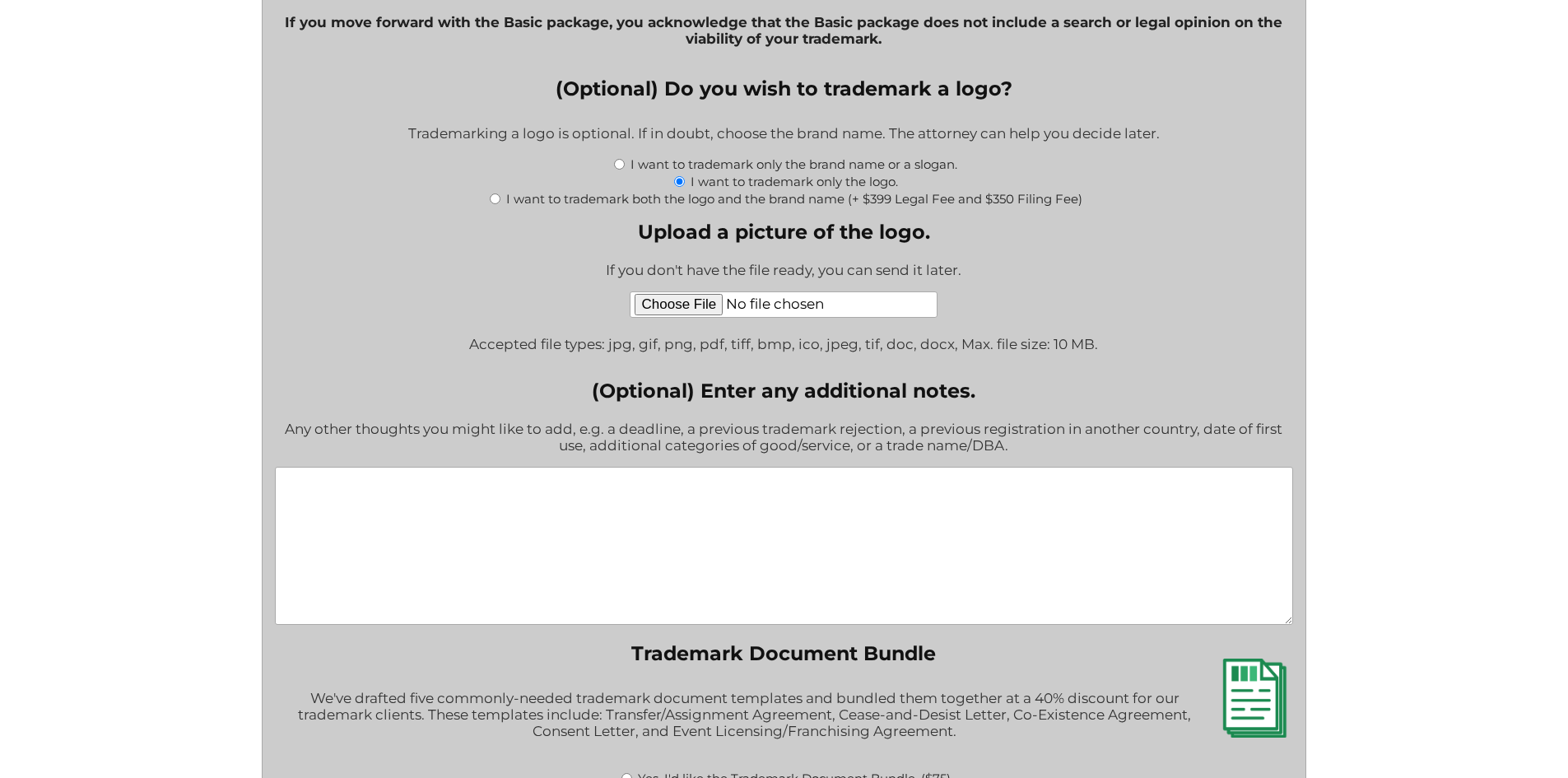
click at [786, 534] on textarea "(Optional) Enter any additional notes." at bounding box center [784, 546] width 1018 height 158
type textarea "T"
paste textarea "saltytropical.com"
click at [737, 489] on textarea "This is a new brand called Salt Tropical the website will be saltytropical.com" at bounding box center [784, 546] width 1018 height 158
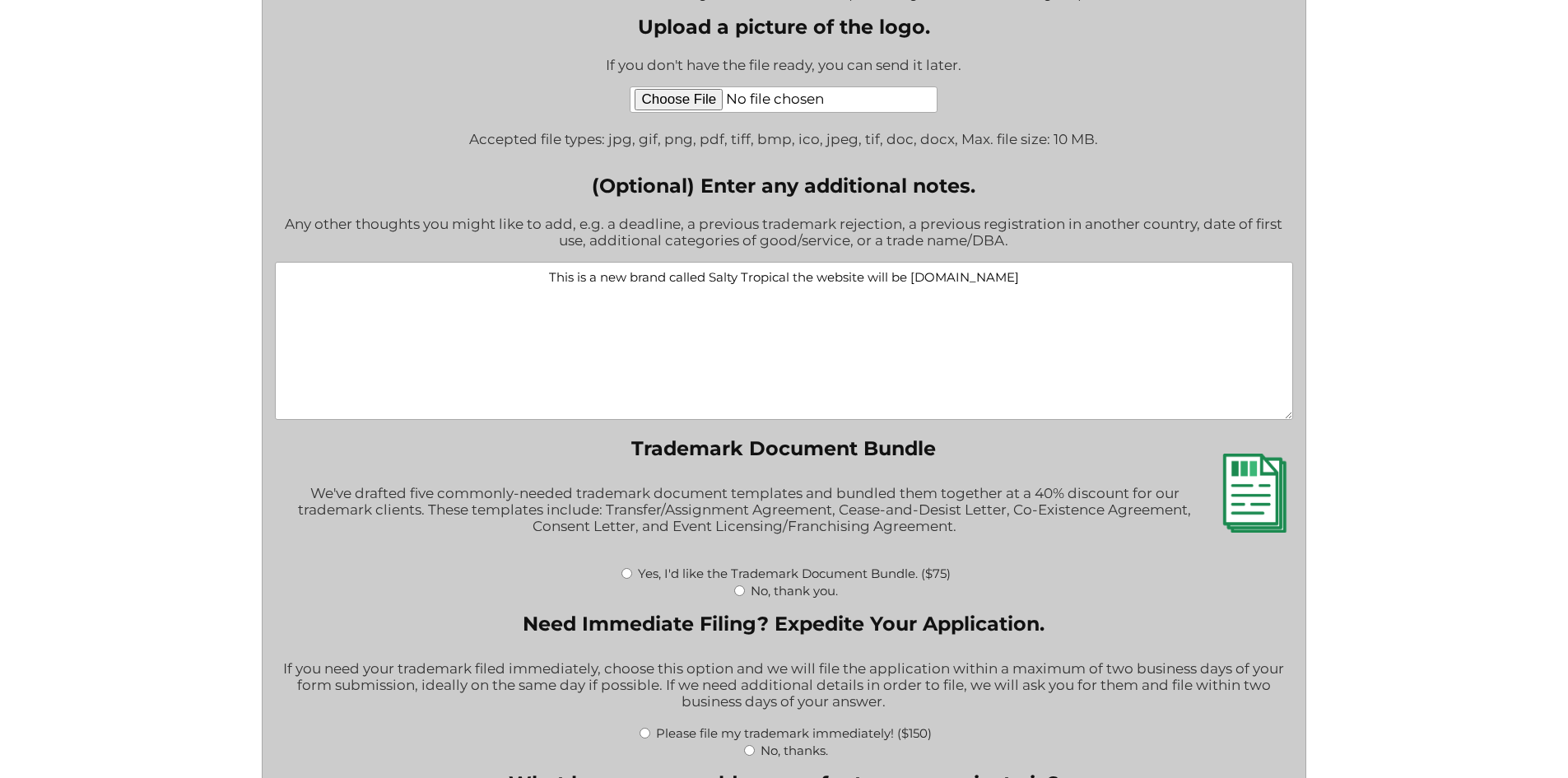
scroll to position [2361, 0]
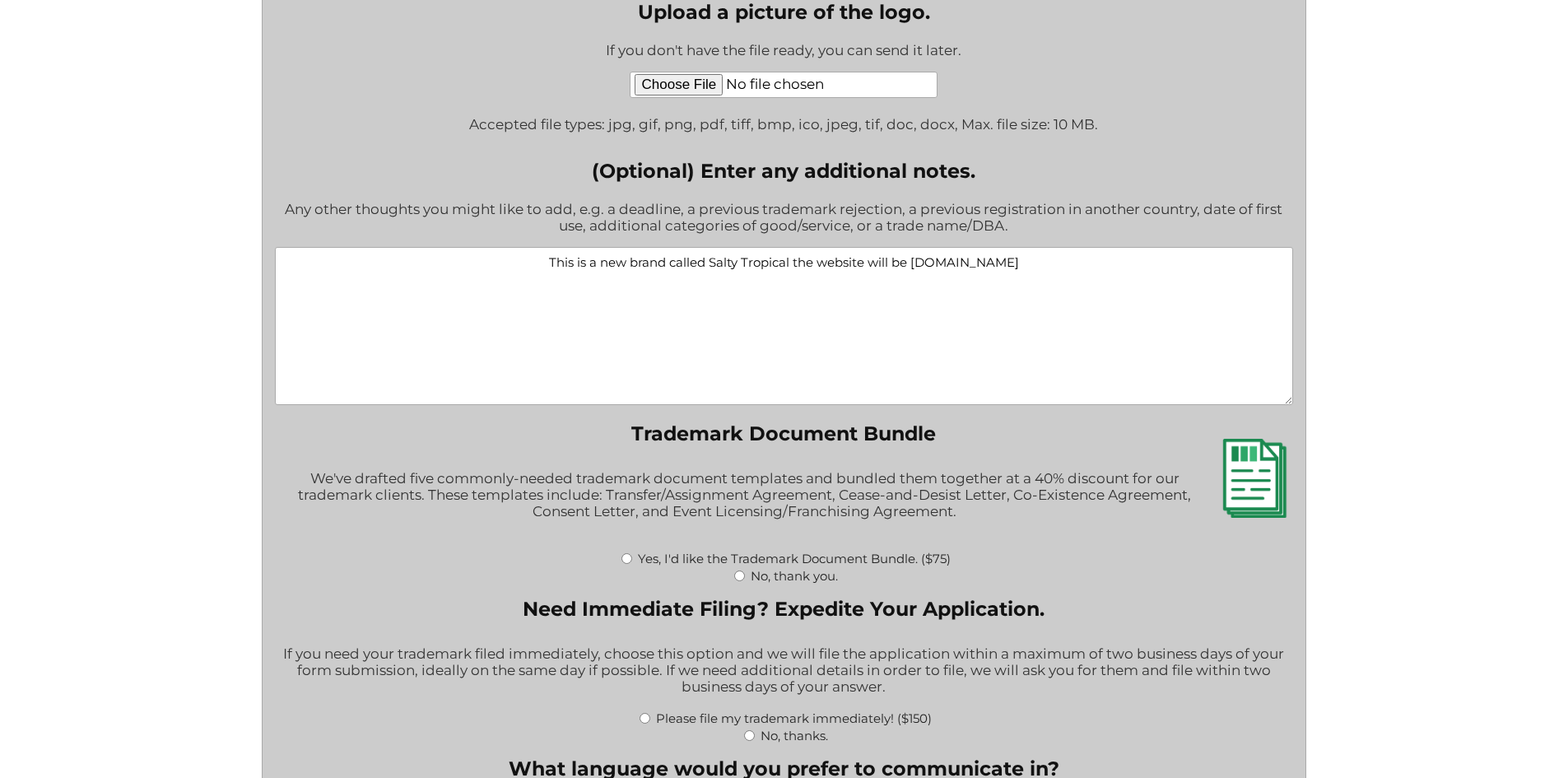
type textarea "This is a new brand called Salty Tropical the website will be saltytropical.com"
click at [741, 581] on input "No, thank you." at bounding box center [740, 576] width 11 height 11
radio input "true"
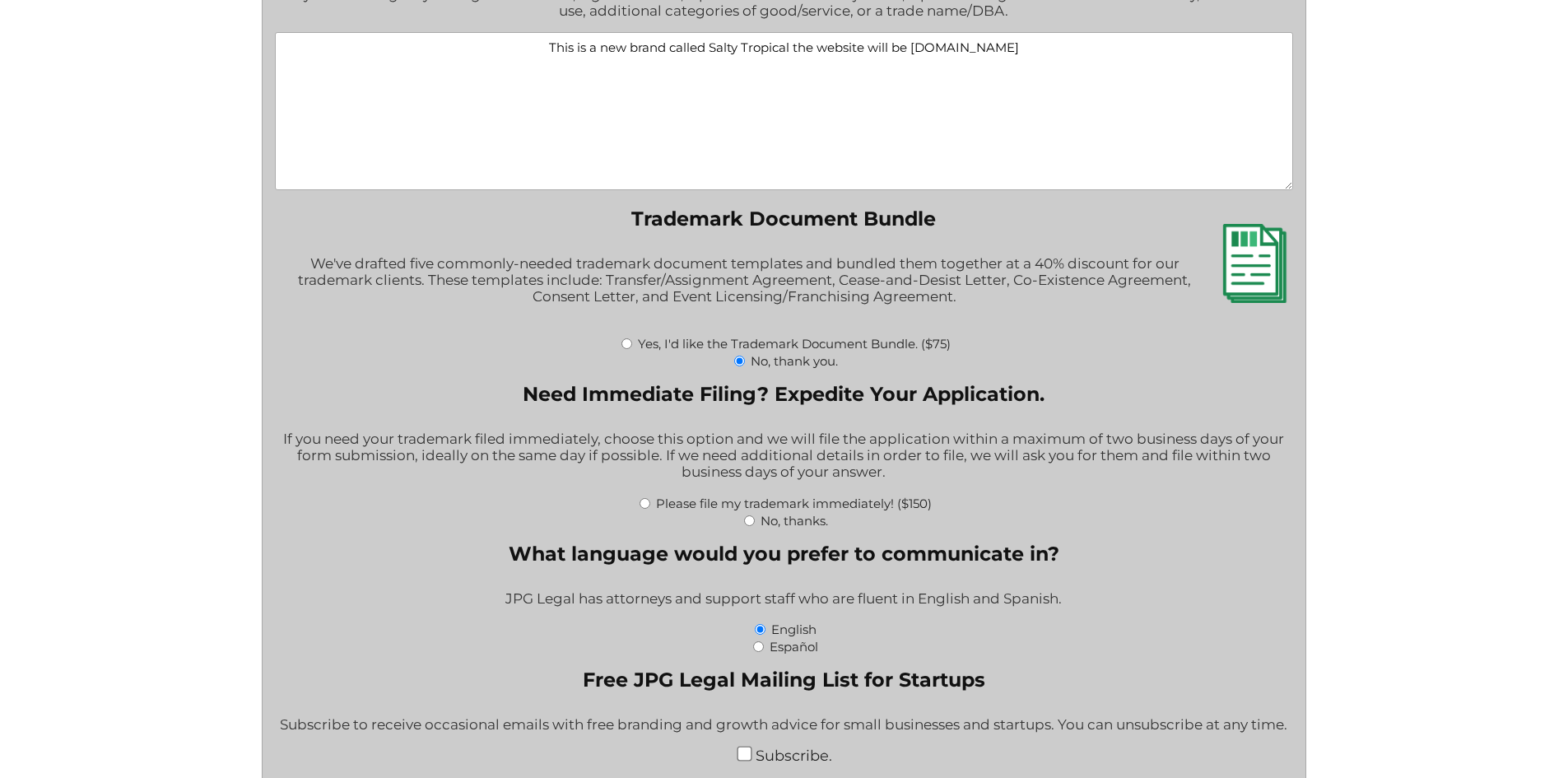
scroll to position [2608, 0]
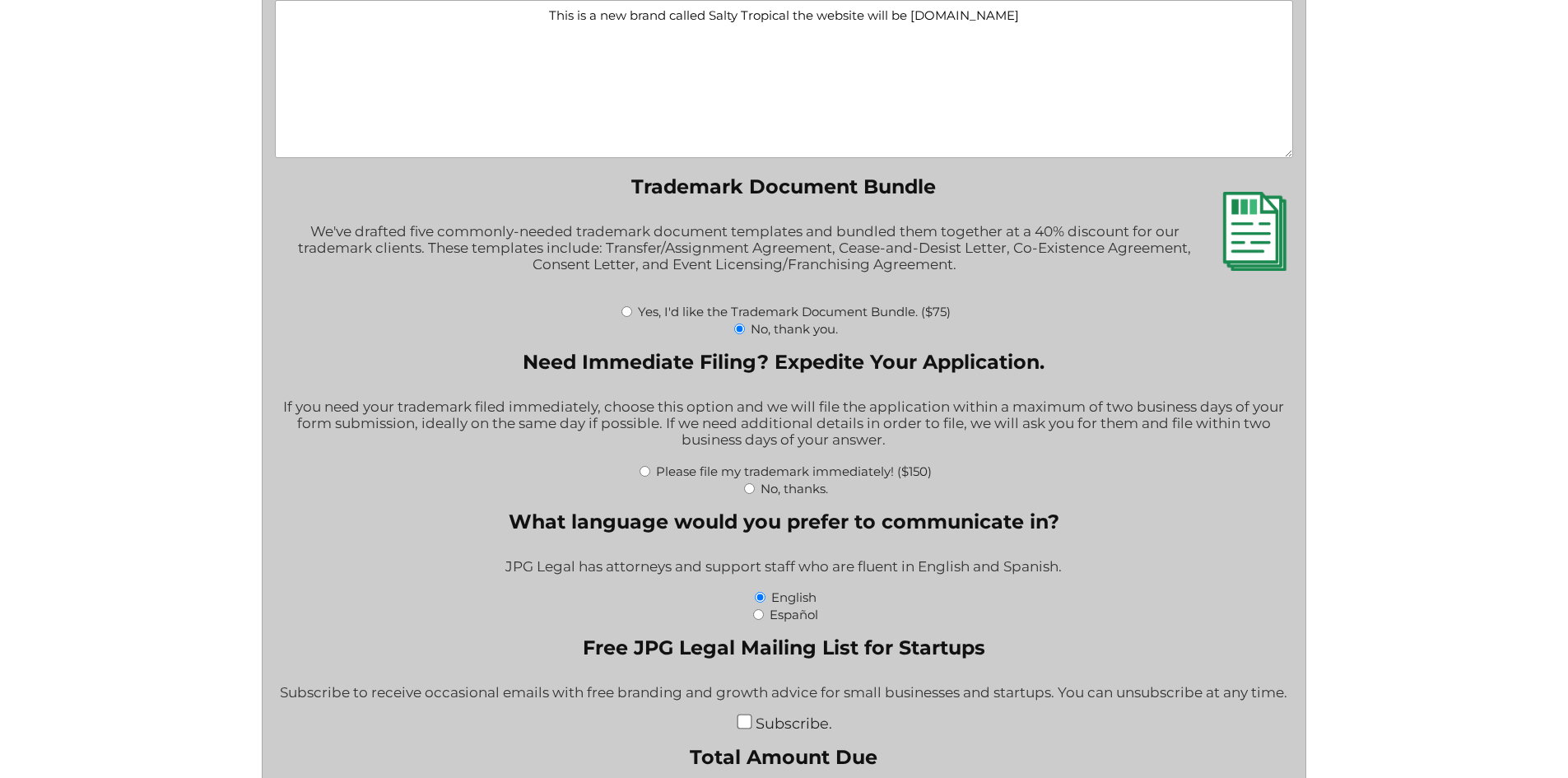
click at [748, 492] on input "No, thanks." at bounding box center [749, 488] width 11 height 11
radio input "true"
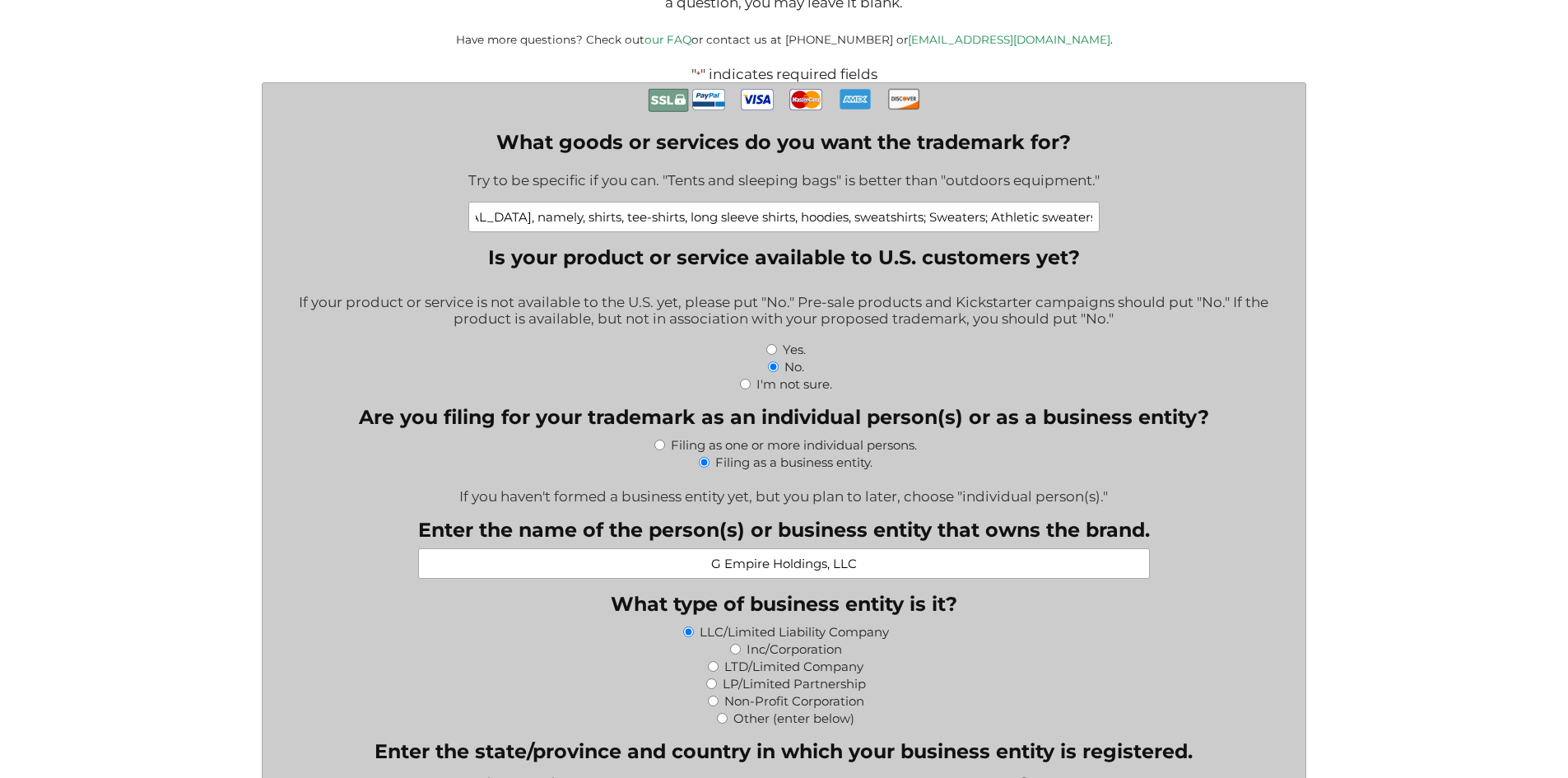
scroll to position [0, 1593]
drag, startPoint x: 640, startPoint y: 220, endPoint x: 1174, endPoint y: 201, distance: 534.3
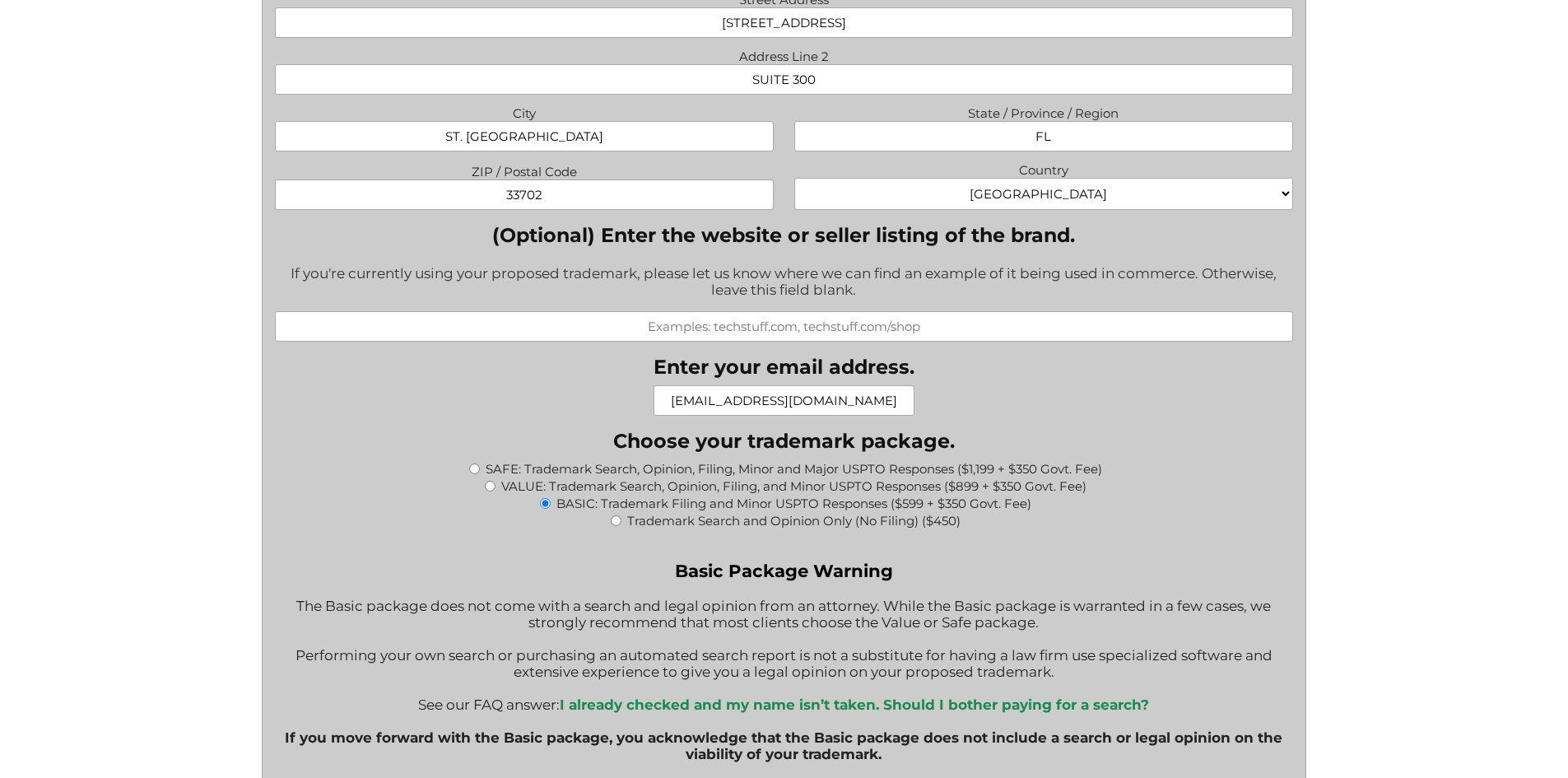
scroll to position [1455, 0]
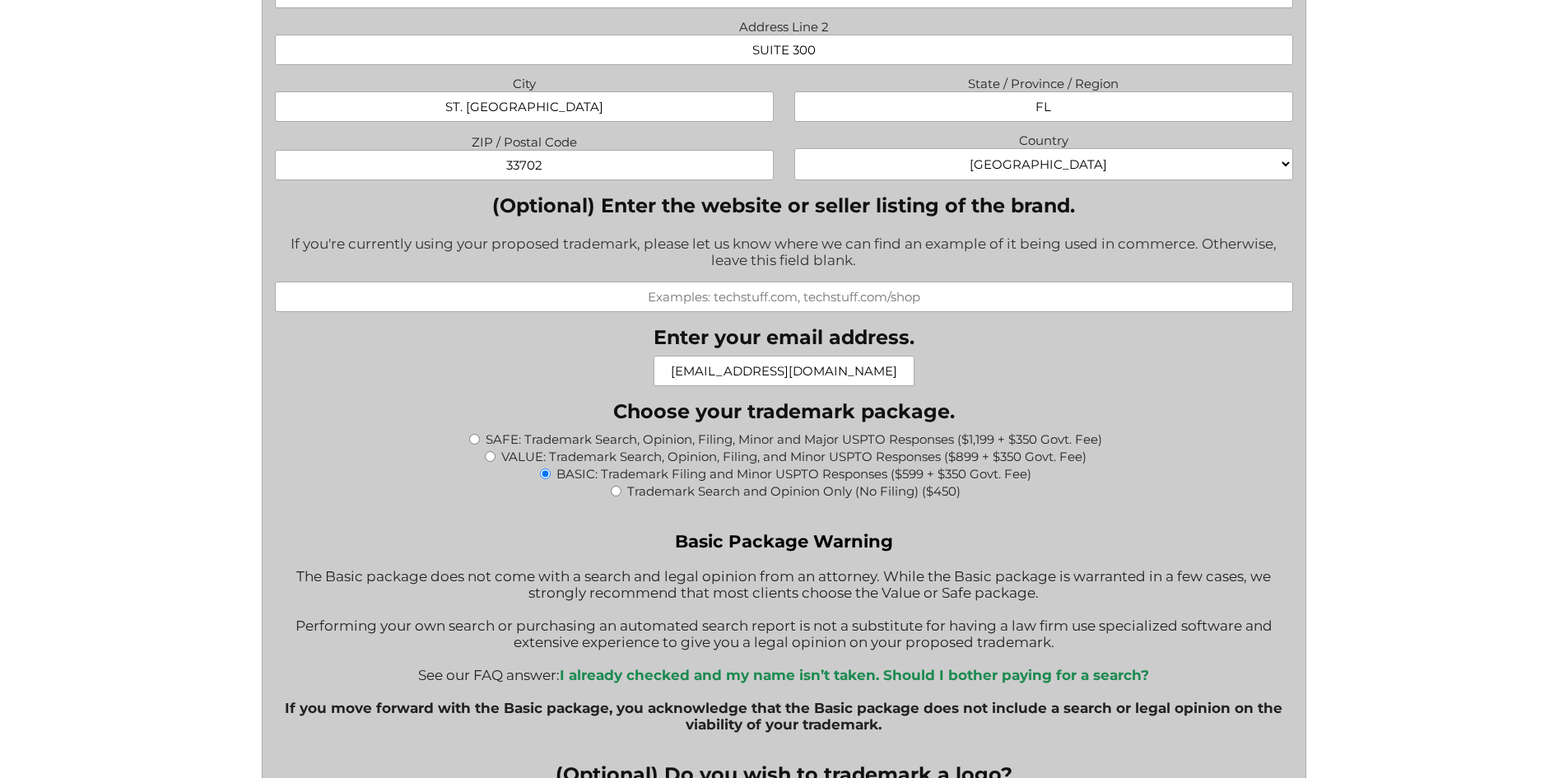
drag, startPoint x: 886, startPoint y: 376, endPoint x: 619, endPoint y: 384, distance: 267.1
click at [624, 384] on div "What goods or services do you want the trademark for? Try to be specific if you…" at bounding box center [784, 683] width 1018 height 3175
type input "s"
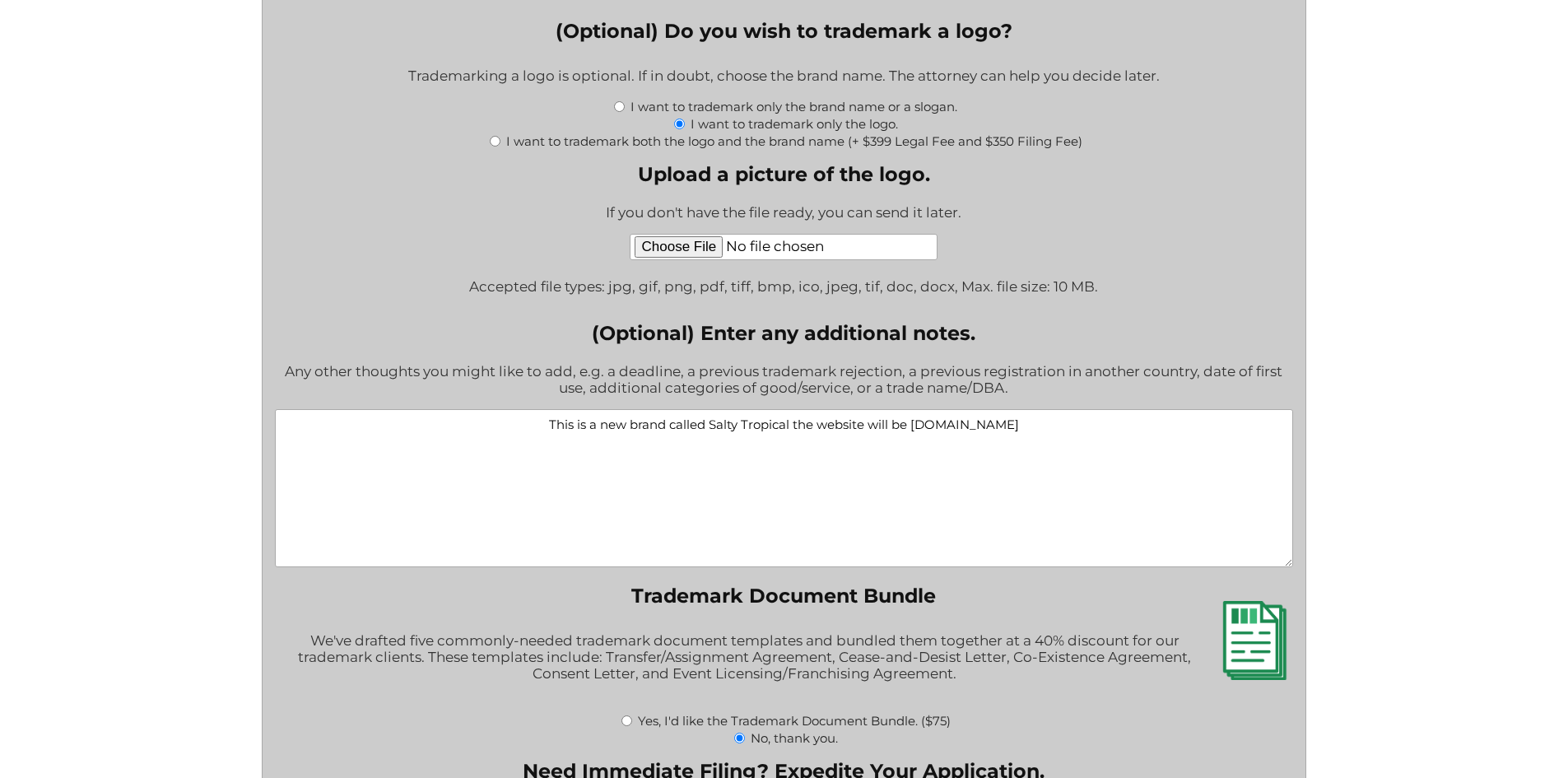
scroll to position [2361, 0]
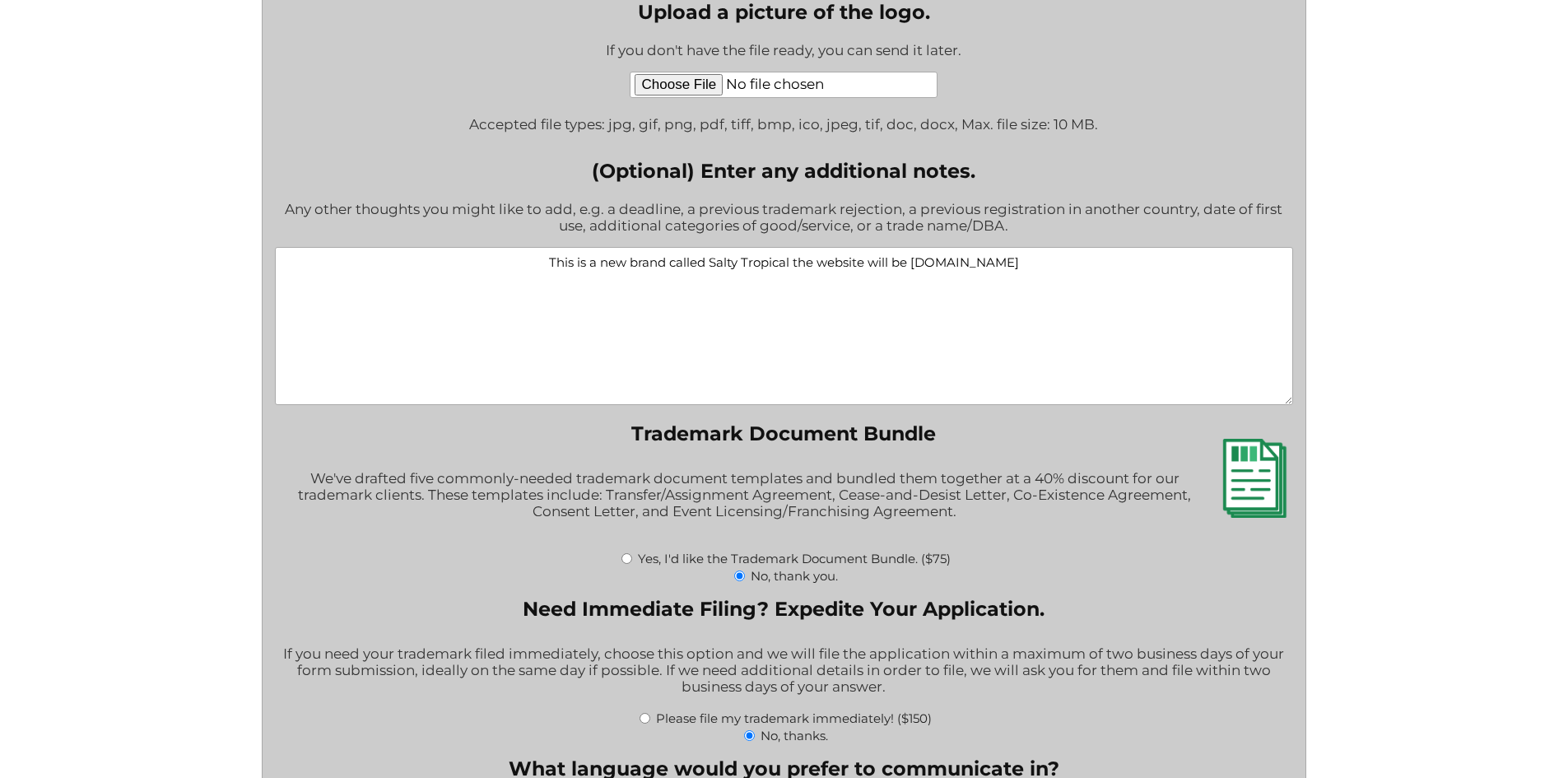
type input "gempireholdingsllc@gmail.com"
click at [1033, 297] on textarea "This is a new brand called Salty Tropical the website will be saltytropical.com" at bounding box center [784, 325] width 1018 height 158
click at [875, 286] on textarea "This is a new brand called Salty Tropical the website will be saltytropical.com…" at bounding box center [784, 325] width 1018 height 158
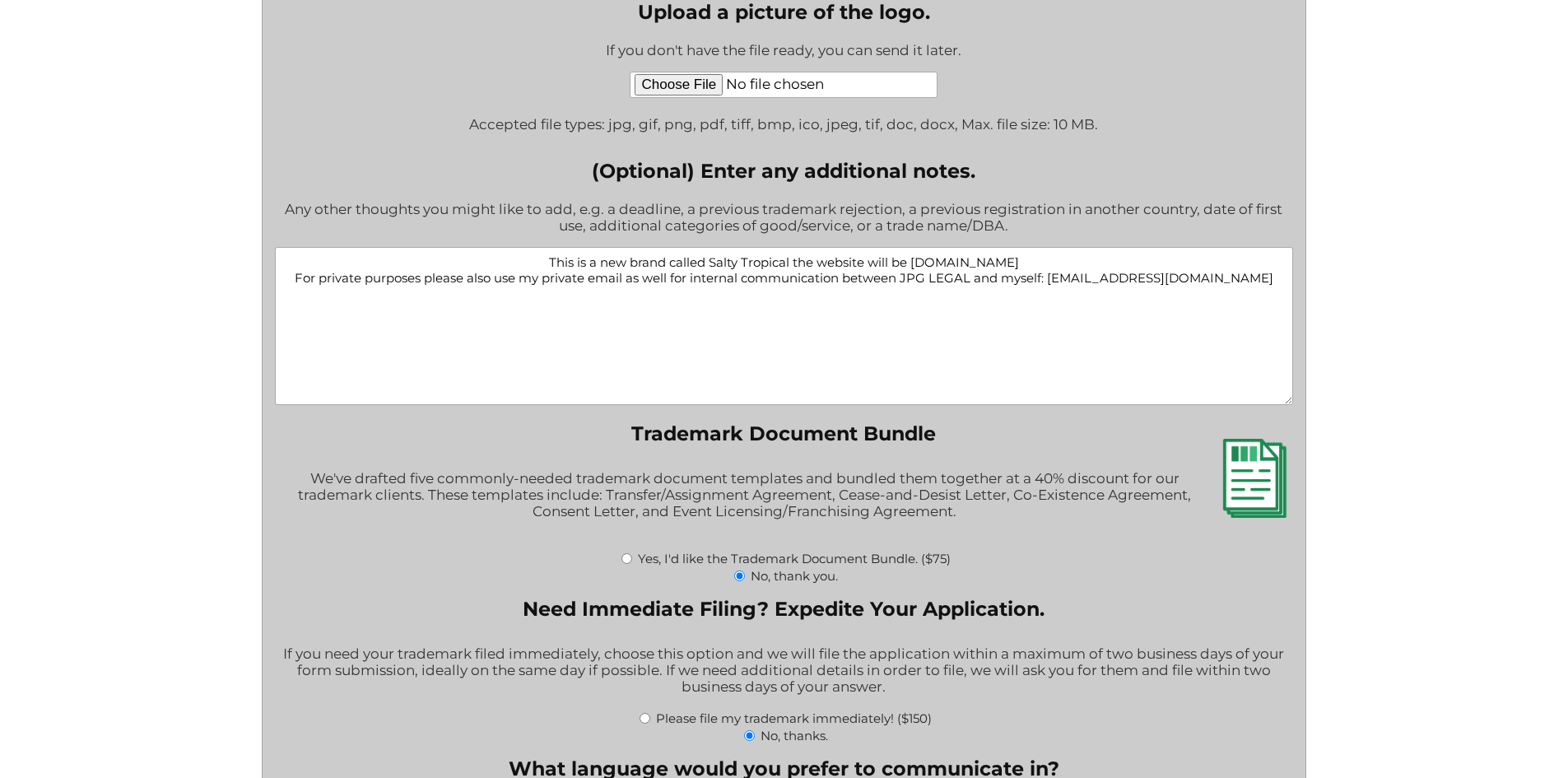
click at [1254, 282] on textarea "This is a new brand called Salty Tropical the website will be saltytropical.com…" at bounding box center [784, 325] width 1018 height 158
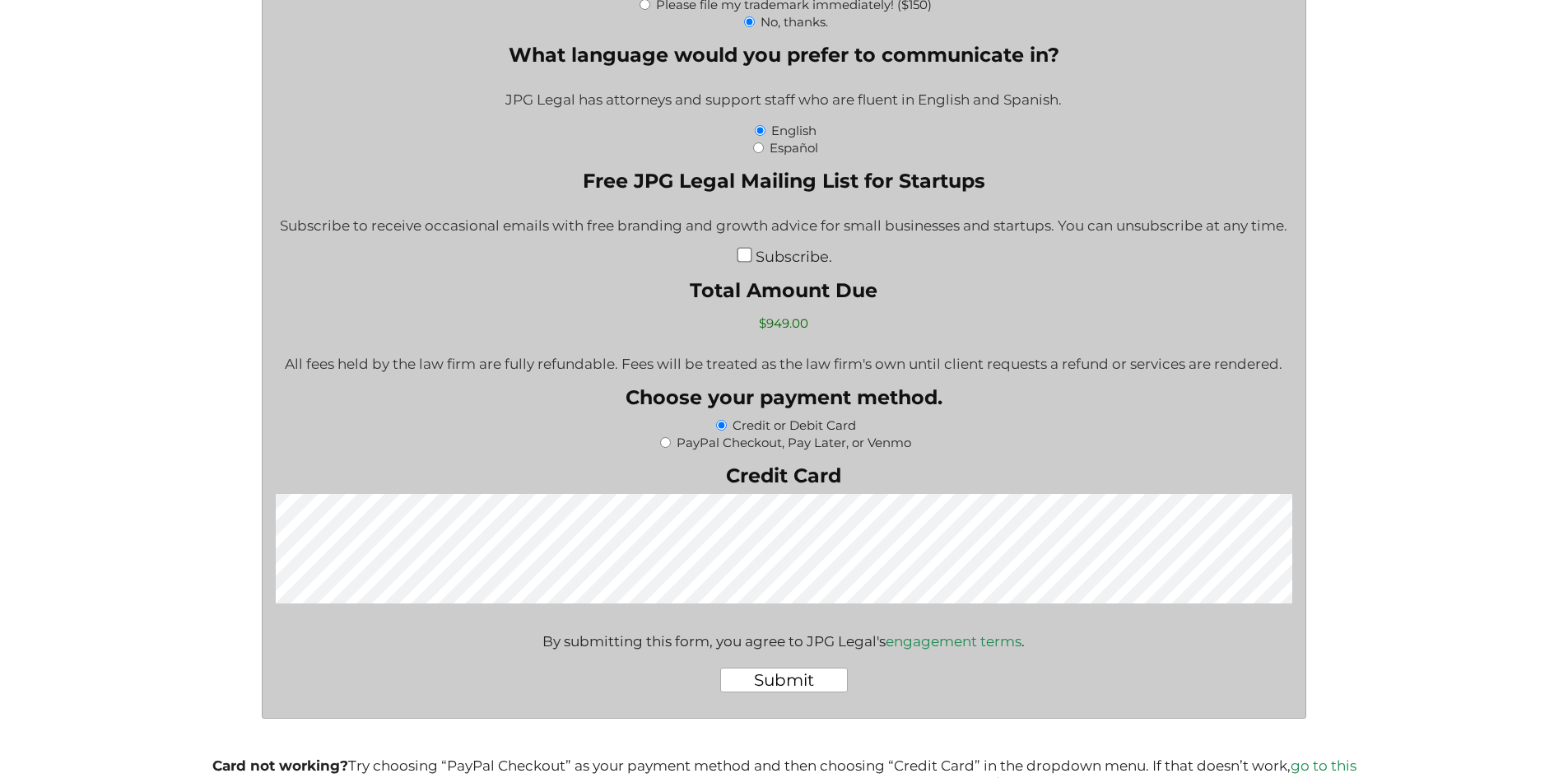
scroll to position [3102, 0]
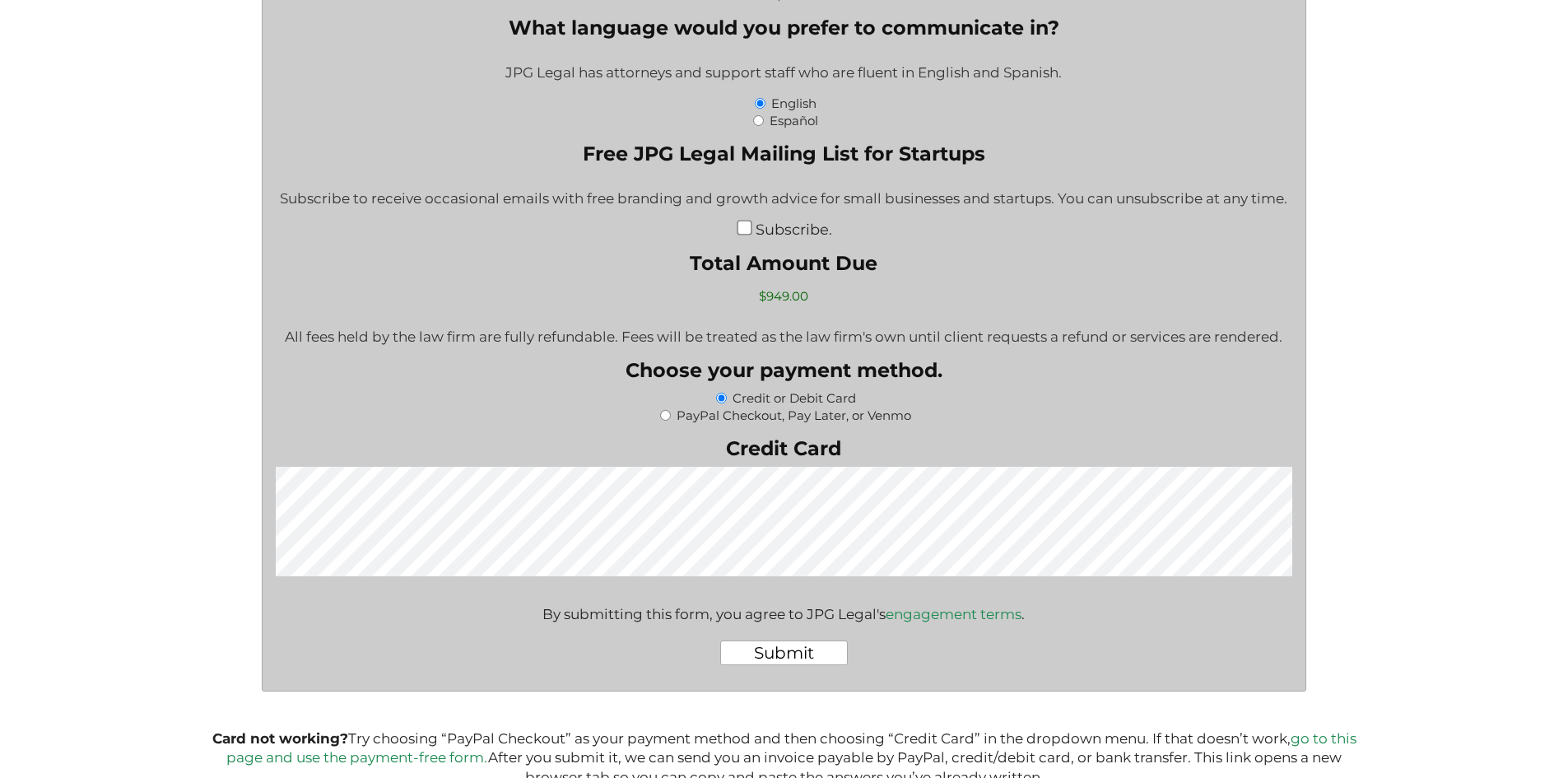
type textarea "This is a new brand called Salty Tropical the website will be saltytropical.com…"
click at [780, 654] on input "Submit" at bounding box center [784, 652] width 128 height 24
